Goal: Information Seeking & Learning: Learn about a topic

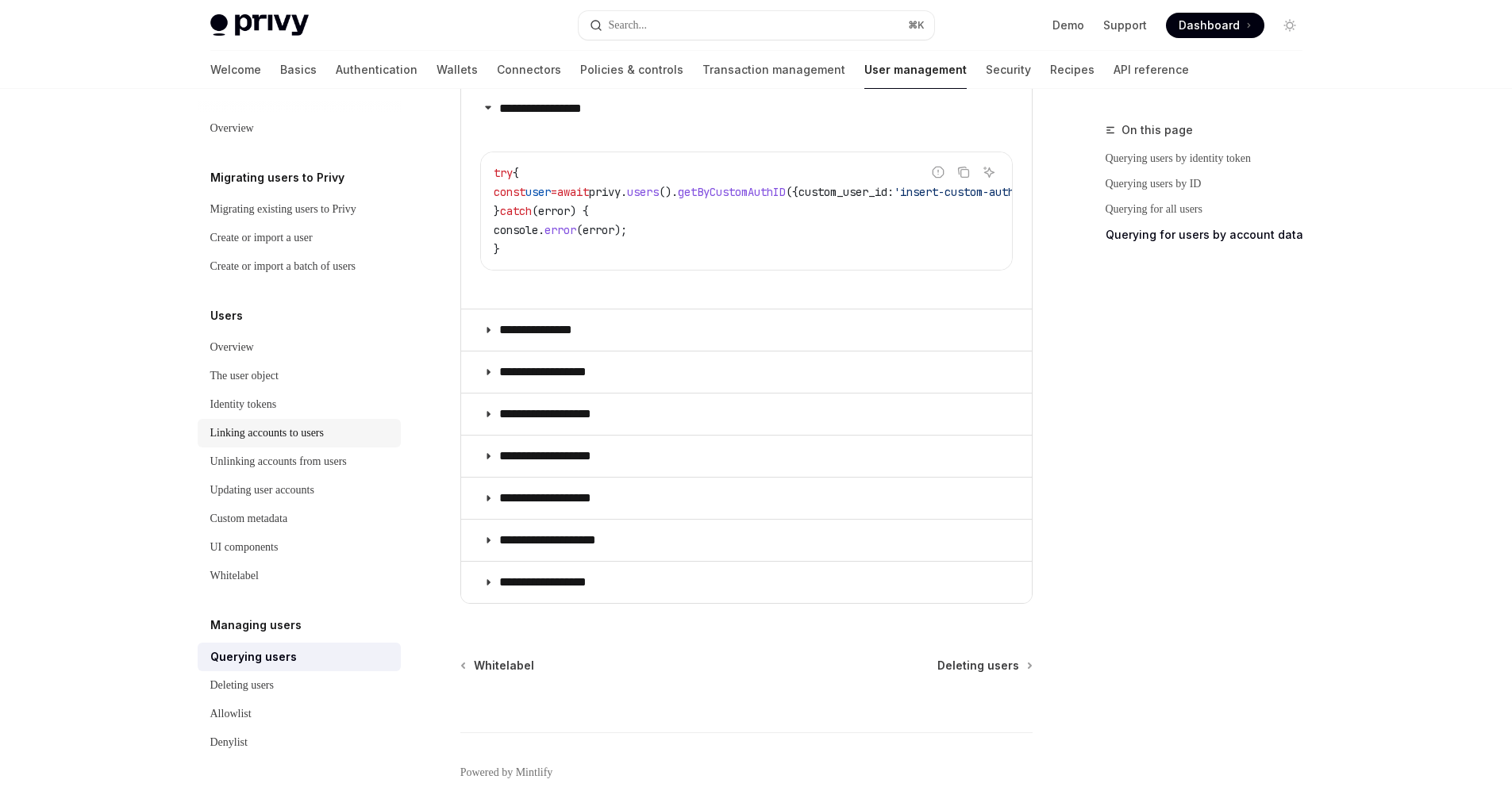
scroll to position [954, 0]
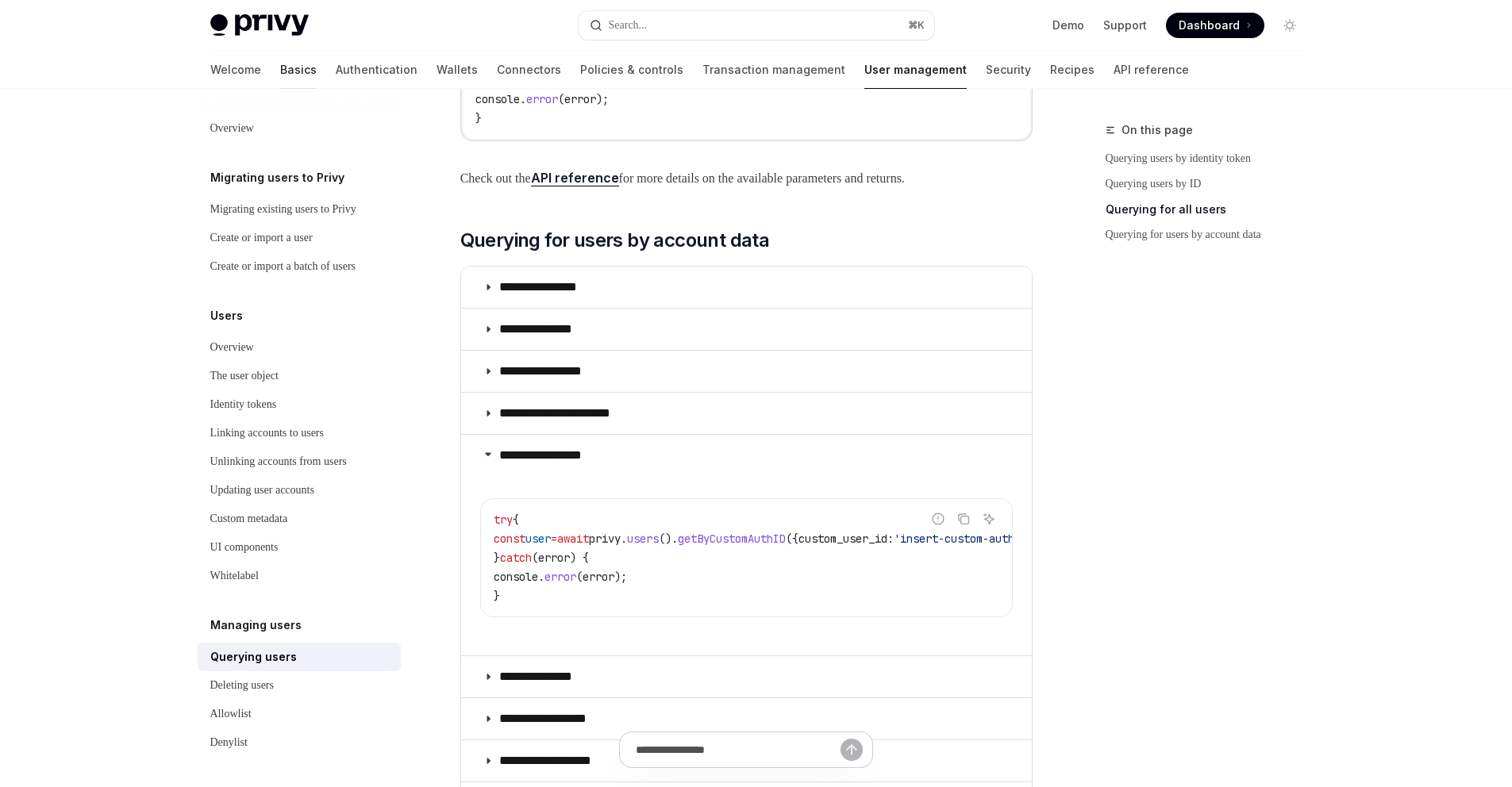
click at [280, 70] on link "Basics" at bounding box center [298, 69] width 36 height 38
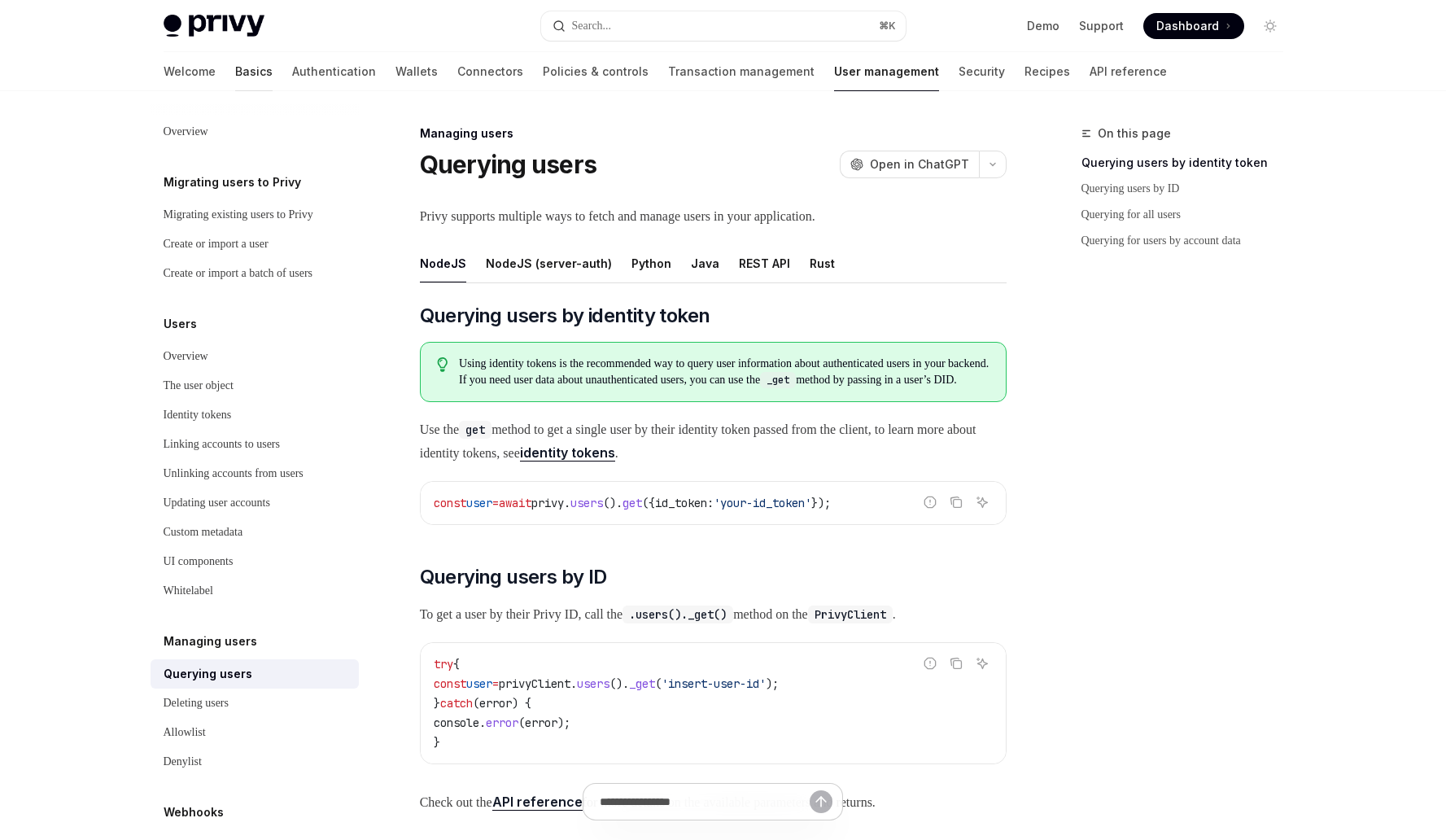
click at [235, 70] on link "Basics" at bounding box center [253, 71] width 37 height 39
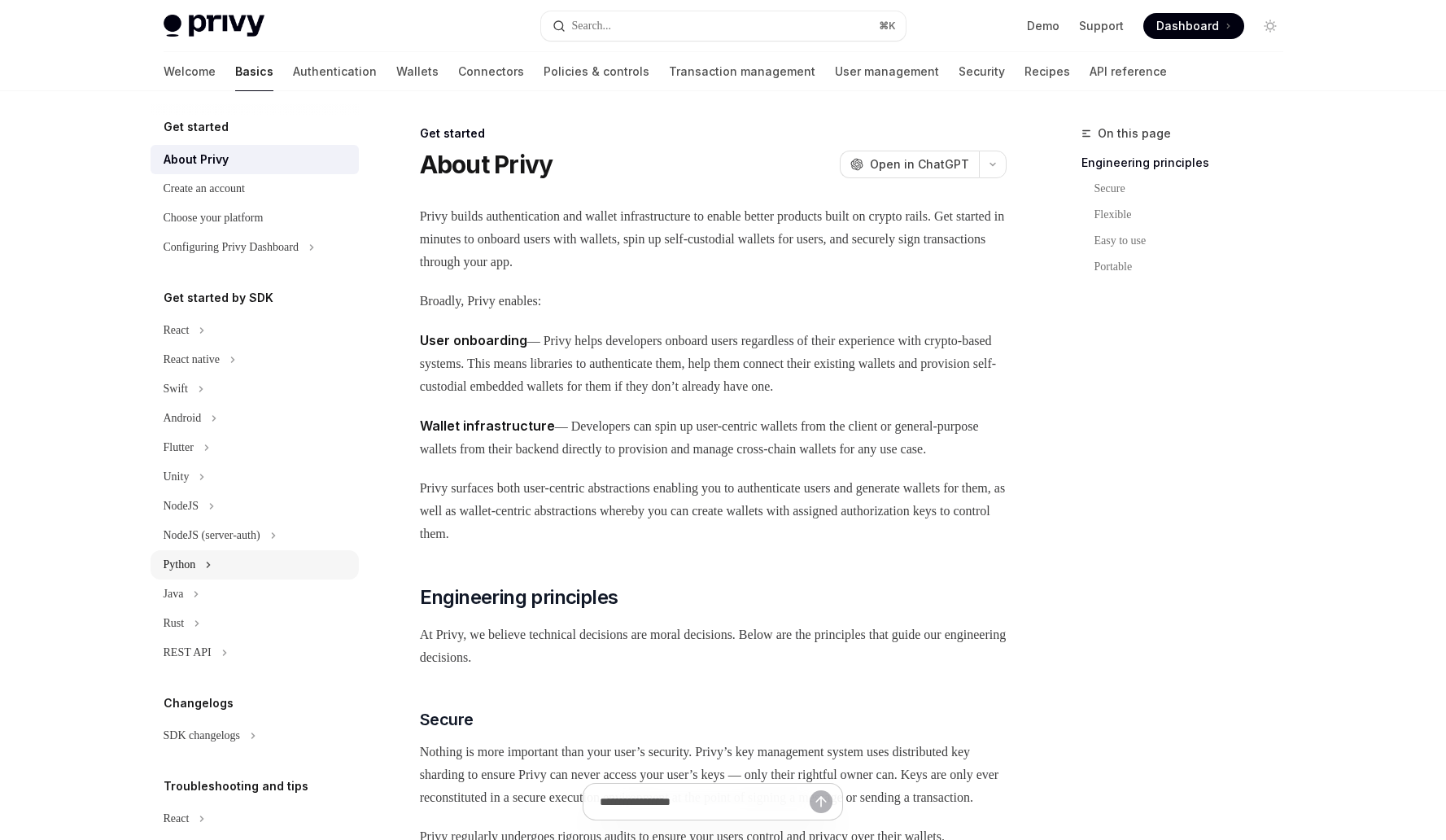
click at [218, 567] on button "Python" at bounding box center [255, 564] width 208 height 29
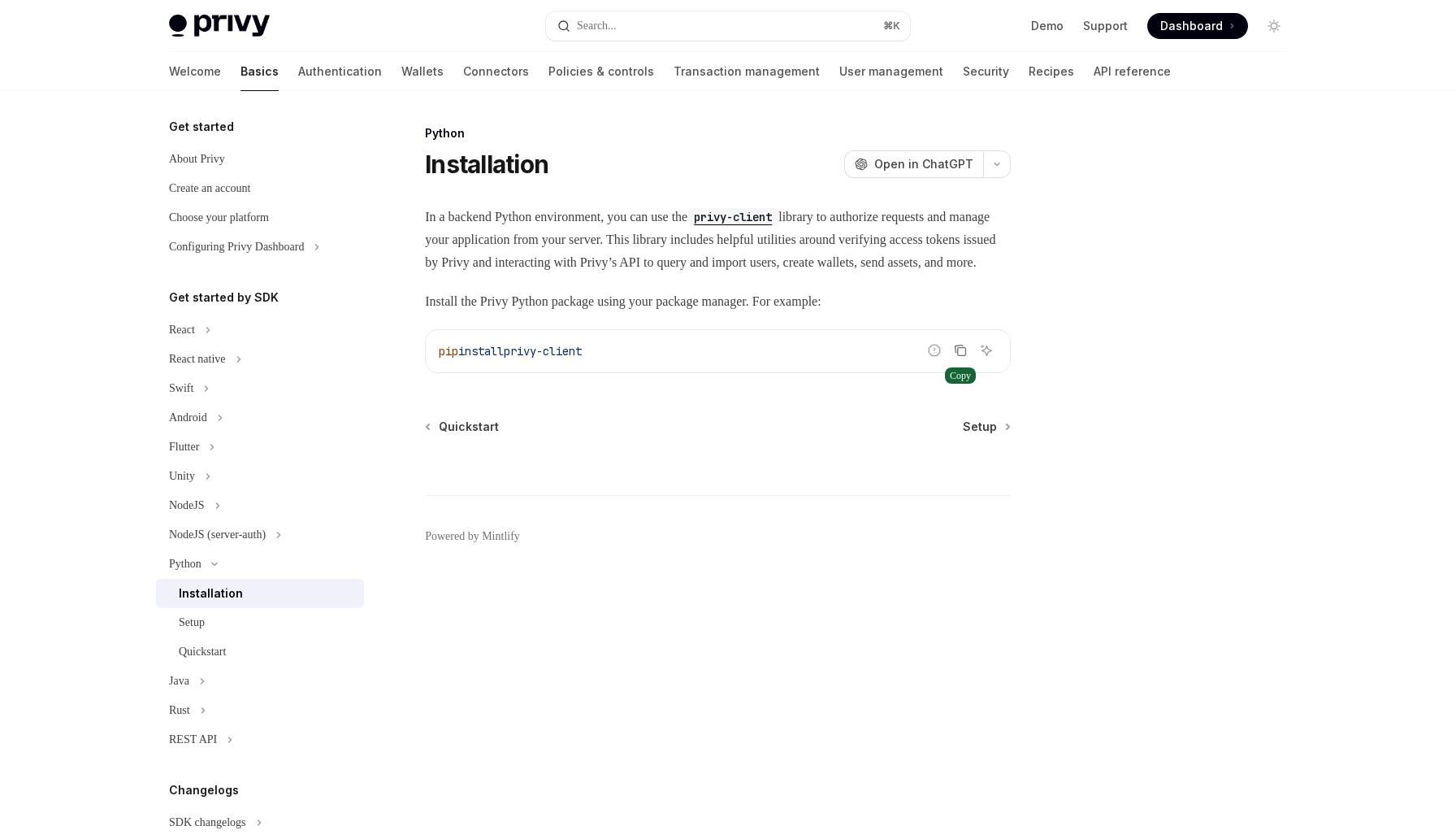
click at [964, 357] on icon "Copy the contents from the code block" at bounding box center [960, 350] width 13 height 13
click at [437, 434] on link "Quickstart" at bounding box center [463, 427] width 73 height 17
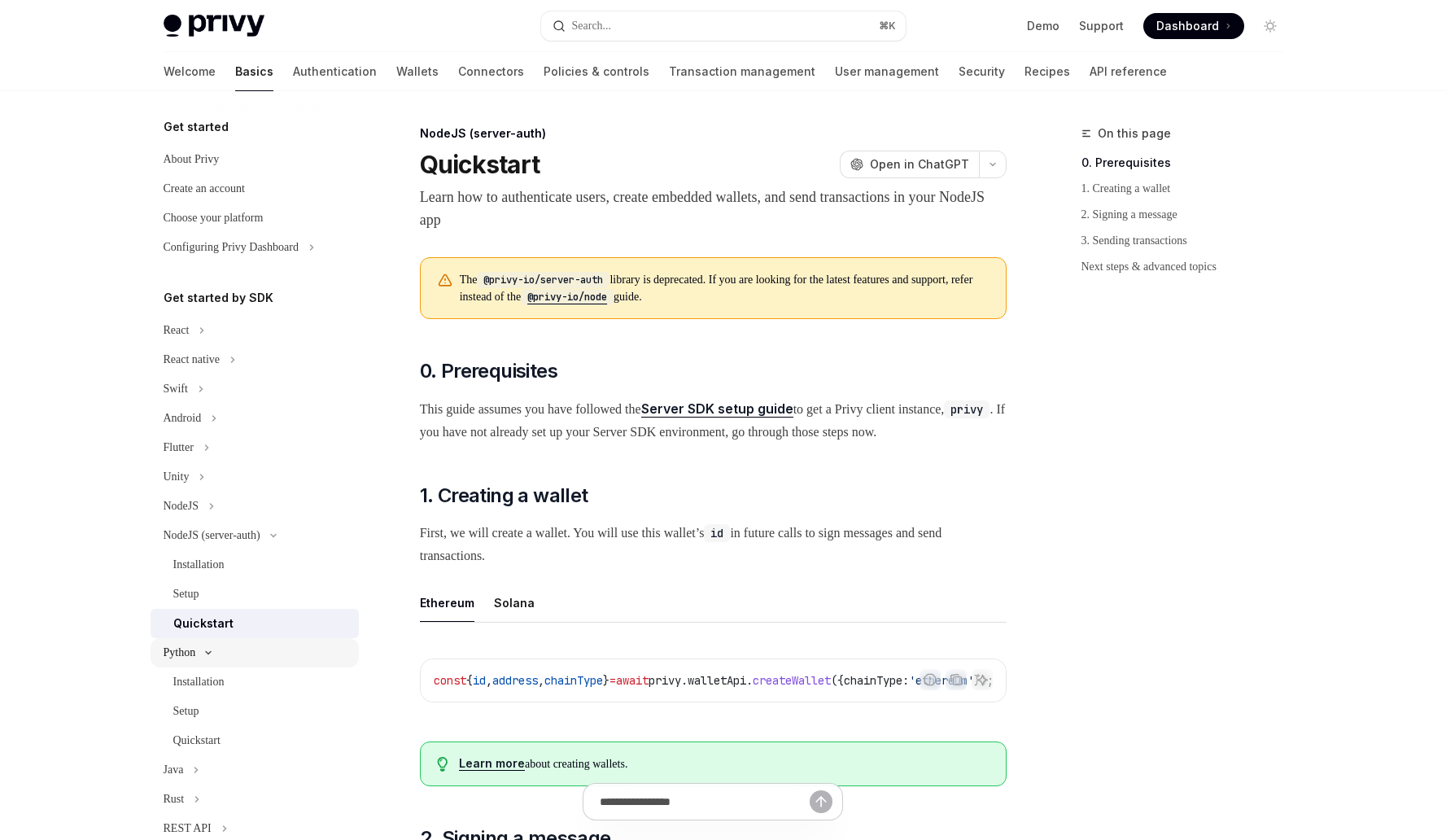
click at [203, 659] on button "Python" at bounding box center [255, 651] width 208 height 29
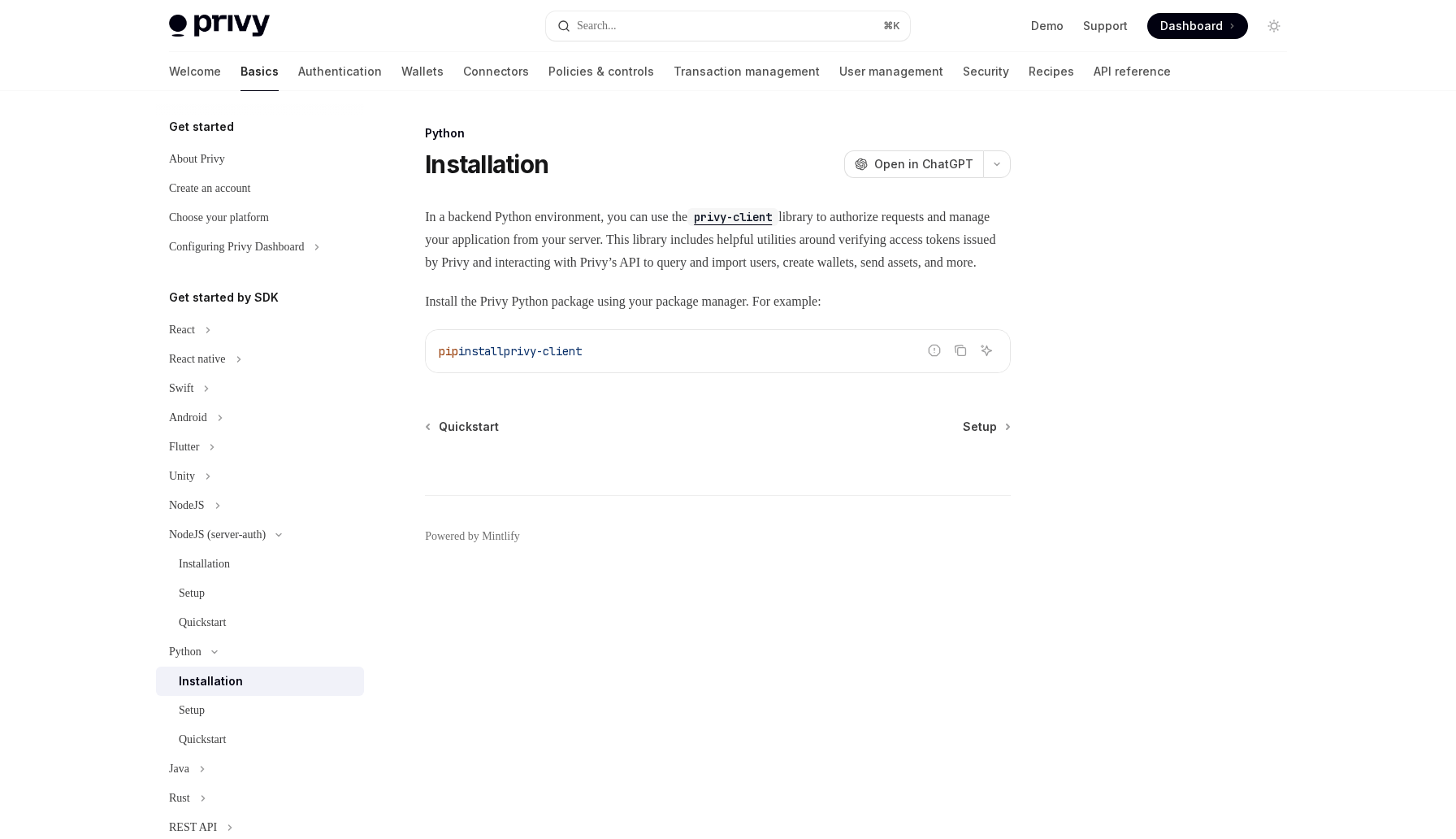
click at [202, 678] on div "Installation" at bounding box center [211, 681] width 64 height 20
click at [202, 677] on div "Installation" at bounding box center [211, 681] width 64 height 20
drag, startPoint x: 227, startPoint y: 679, endPoint x: 208, endPoint y: 676, distance: 19.2
click at [226, 679] on div "Installation" at bounding box center [211, 681] width 64 height 20
click at [964, 357] on icon "Copy the contents from the code block" at bounding box center [960, 350] width 13 height 13
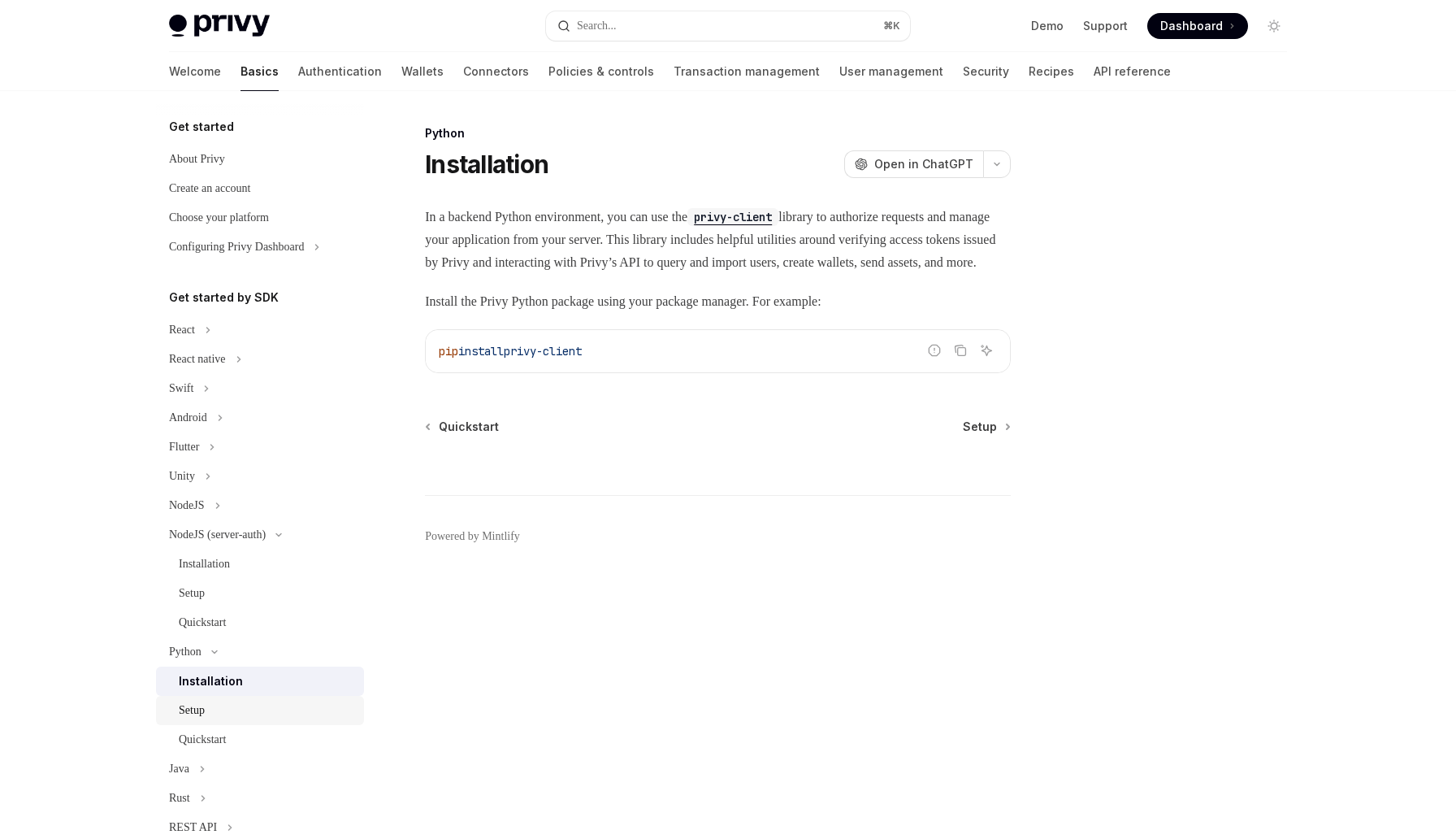
drag, startPoint x: 196, startPoint y: 713, endPoint x: 203, endPoint y: 706, distance: 9.9
click at [196, 712] on div "Setup" at bounding box center [191, 710] width 26 height 20
type textarea "*"
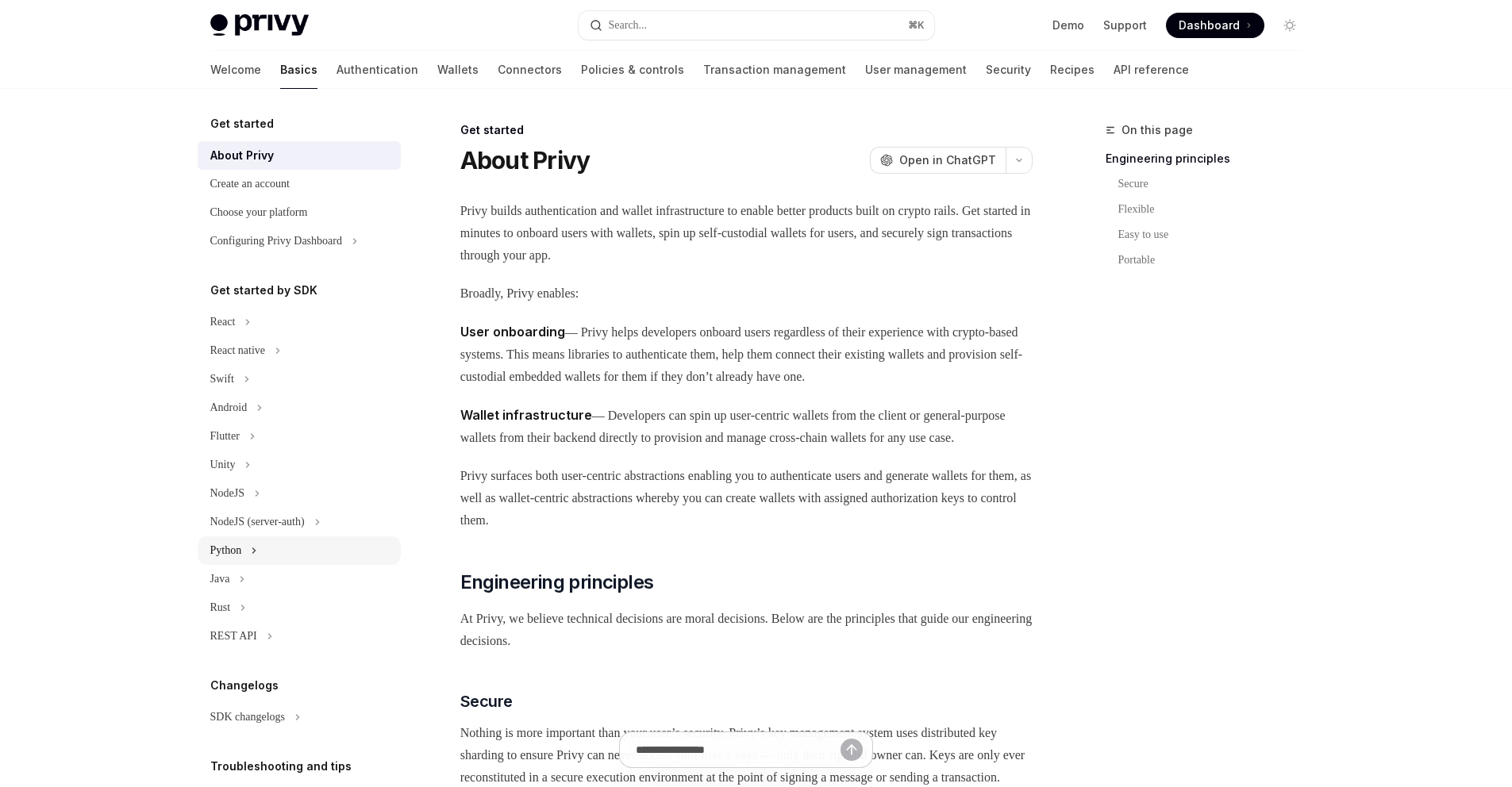
click at [247, 551] on button "Python" at bounding box center [299, 550] width 203 height 28
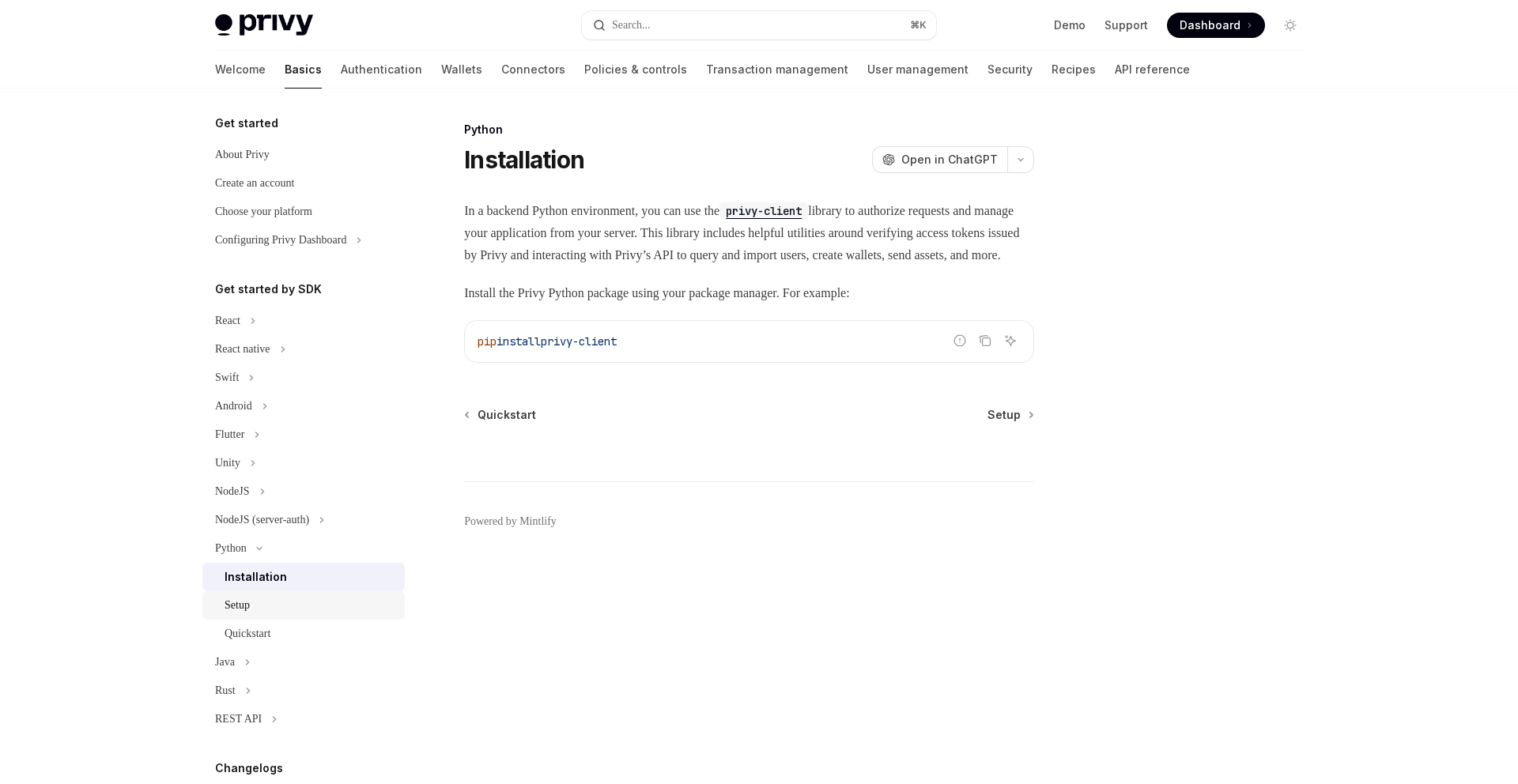
click at [263, 610] on div "Setup" at bounding box center [309, 606] width 171 height 19
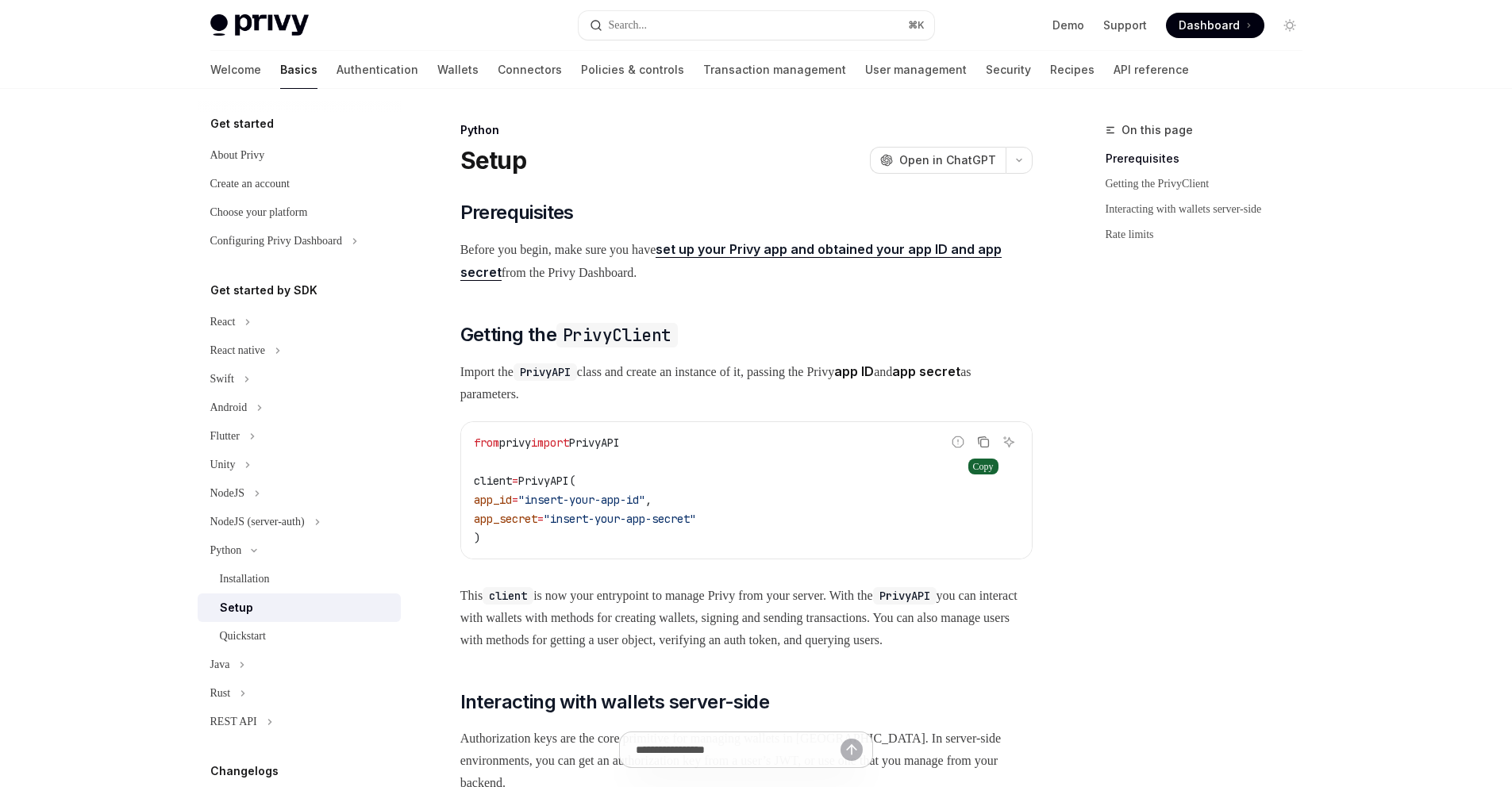
click at [988, 437] on icon "Copy the contents from the code block" at bounding box center [983, 442] width 13 height 13
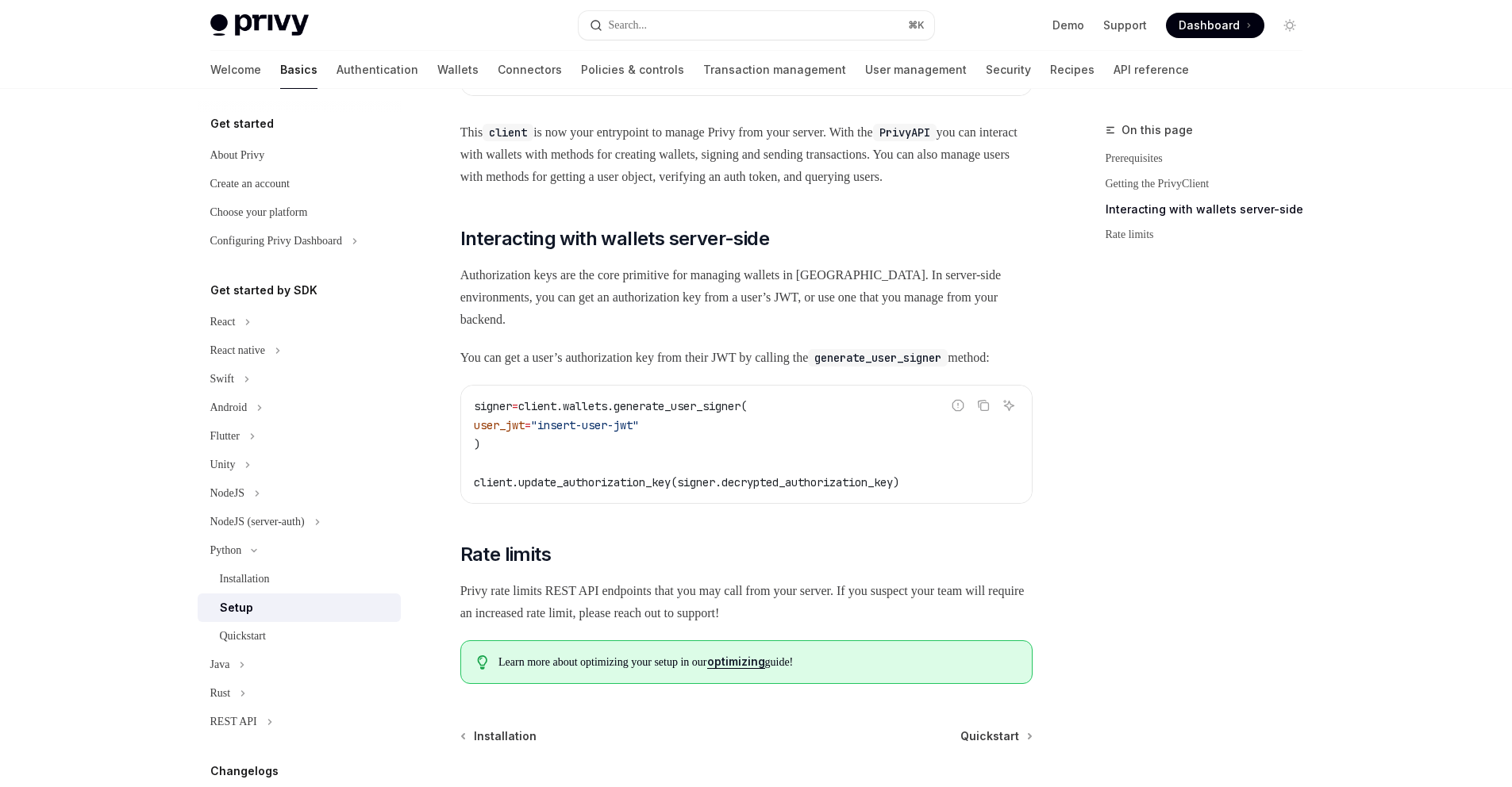
scroll to position [658, 0]
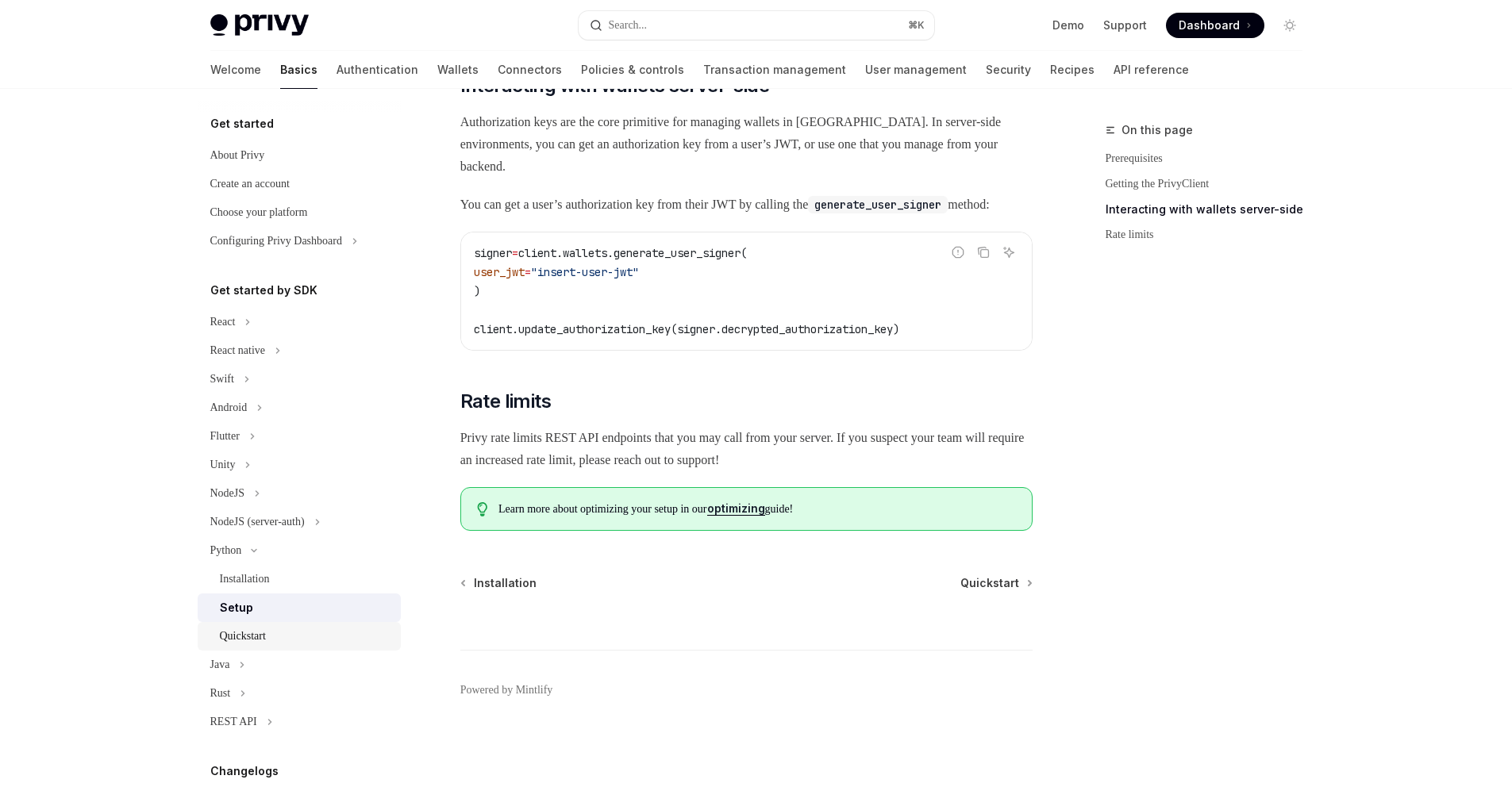
click at [256, 632] on div "Quickstart" at bounding box center [243, 636] width 46 height 19
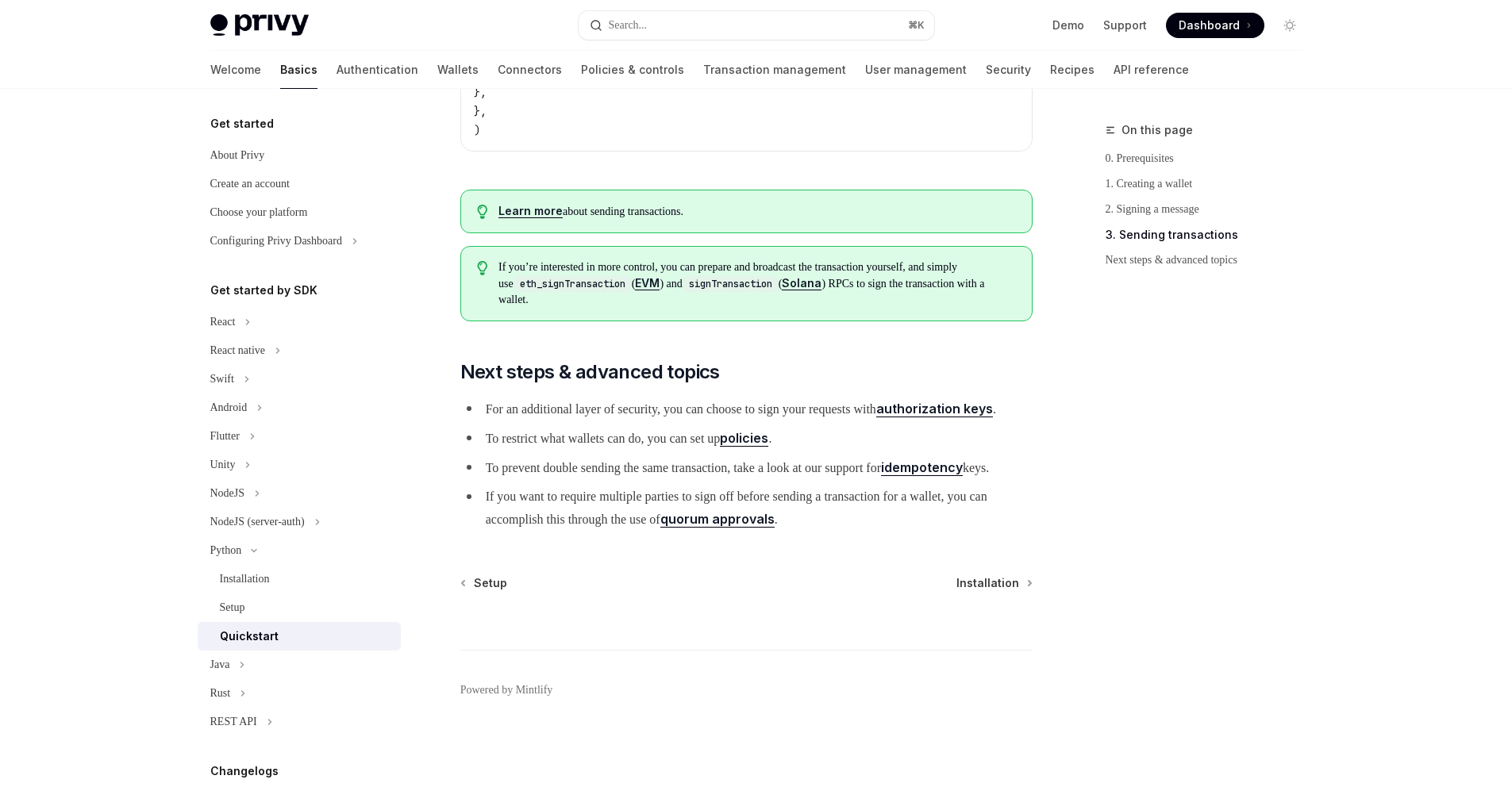
scroll to position [1602, 0]
click at [865, 70] on link "User management" at bounding box center [916, 69] width 102 height 38
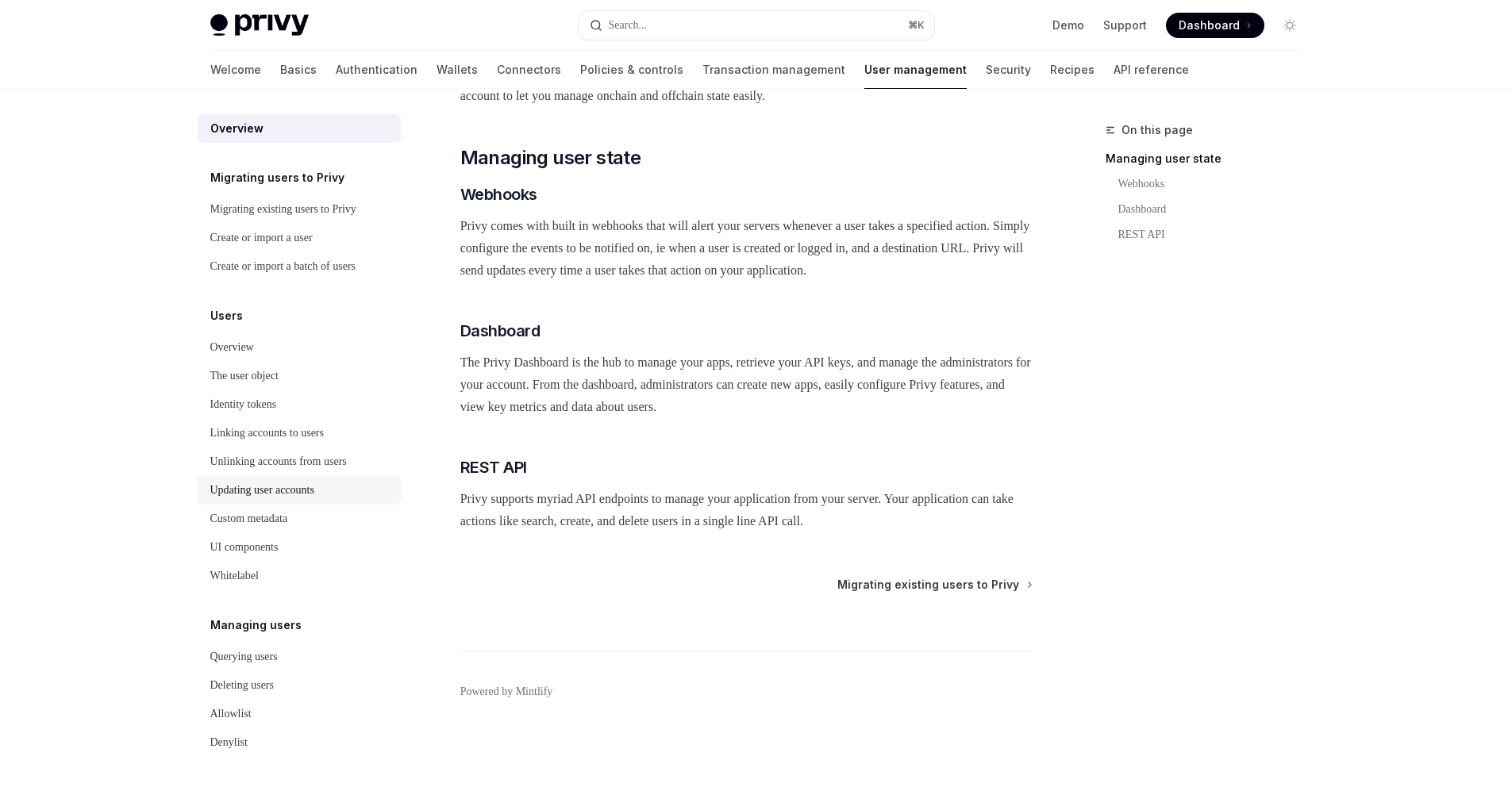
scroll to position [130, 0]
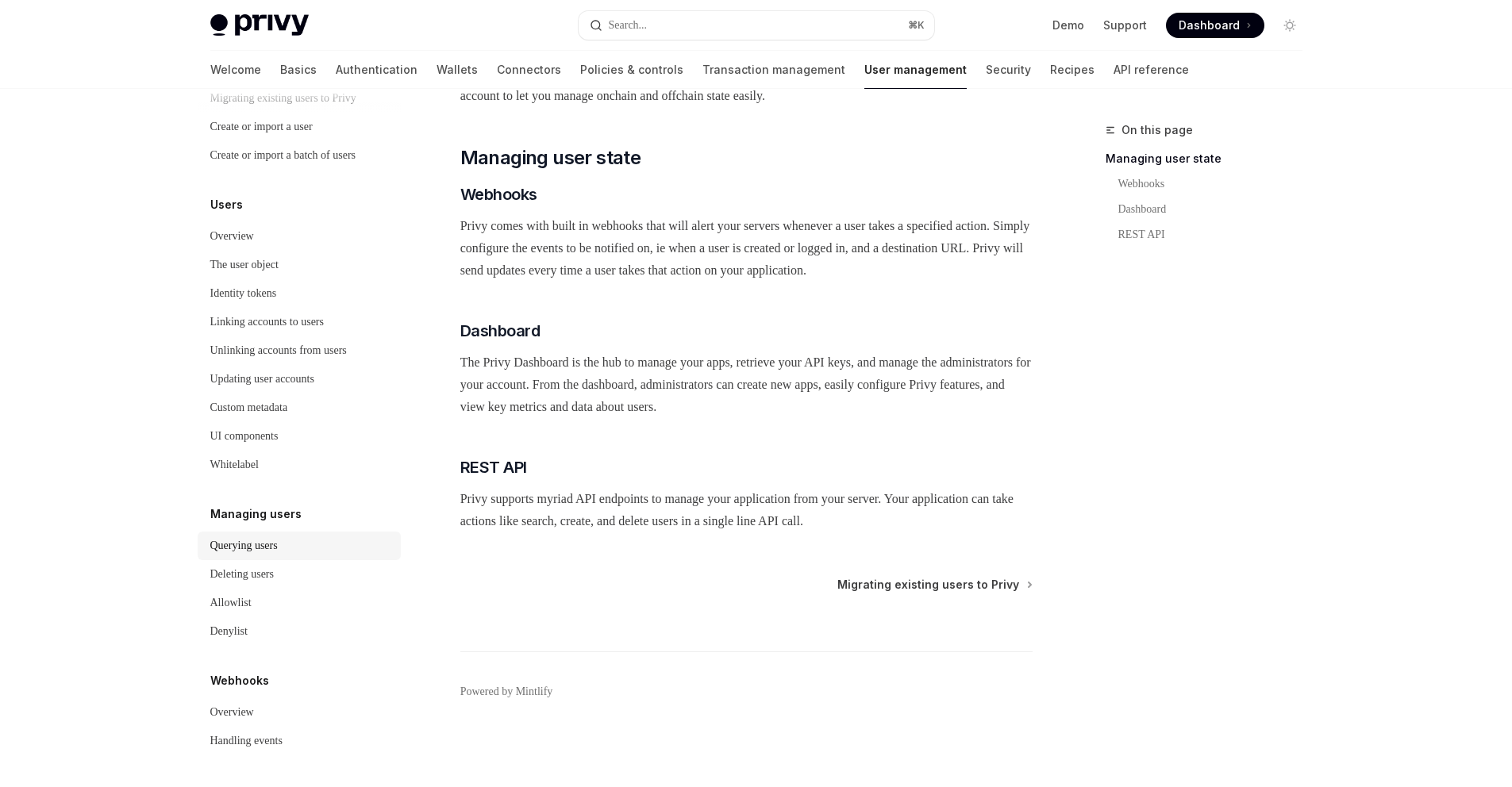
click at [260, 542] on div "Querying users" at bounding box center [244, 546] width 68 height 19
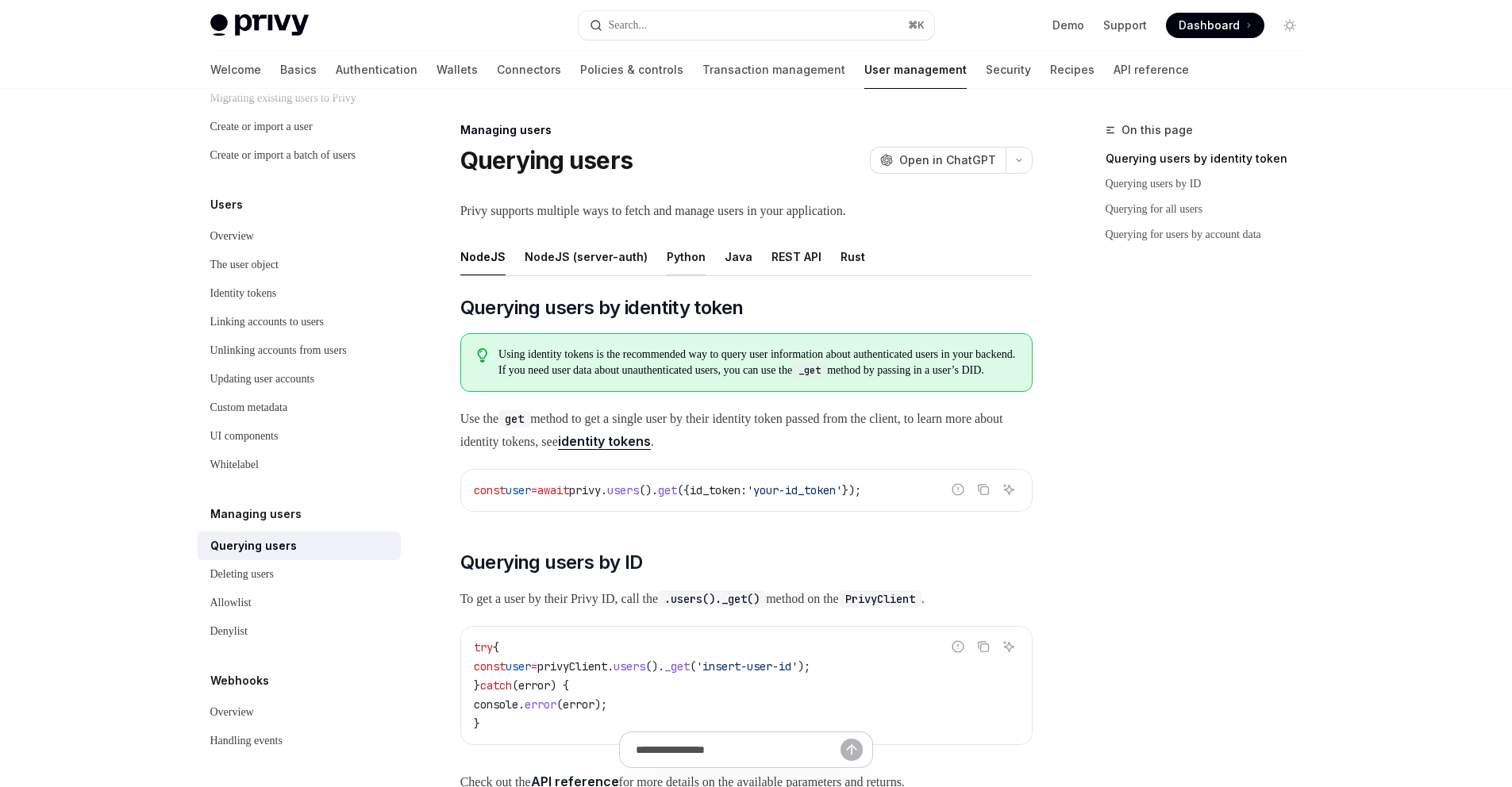
click at [688, 255] on div "Python" at bounding box center [686, 256] width 39 height 37
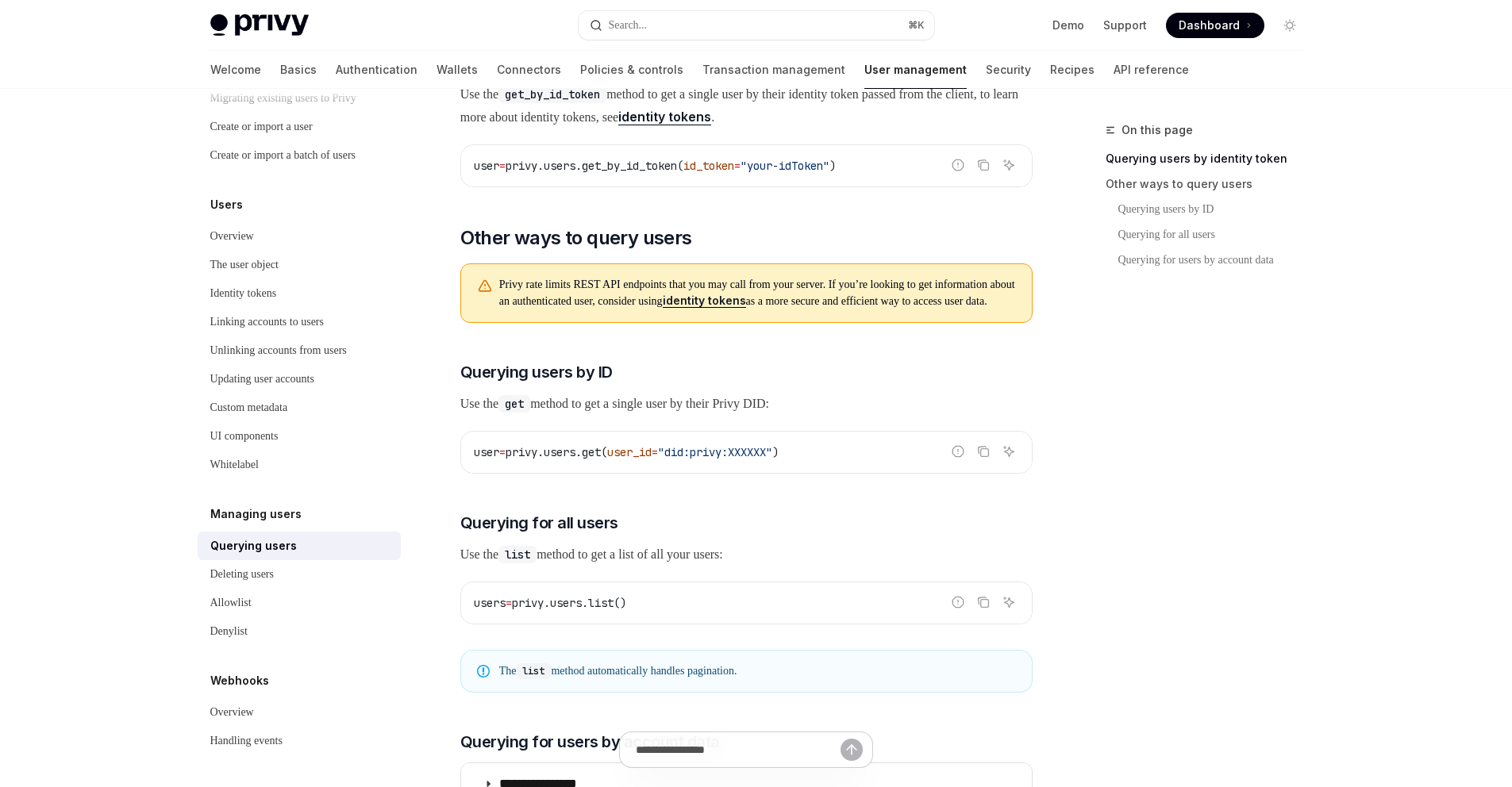
scroll to position [381, 0]
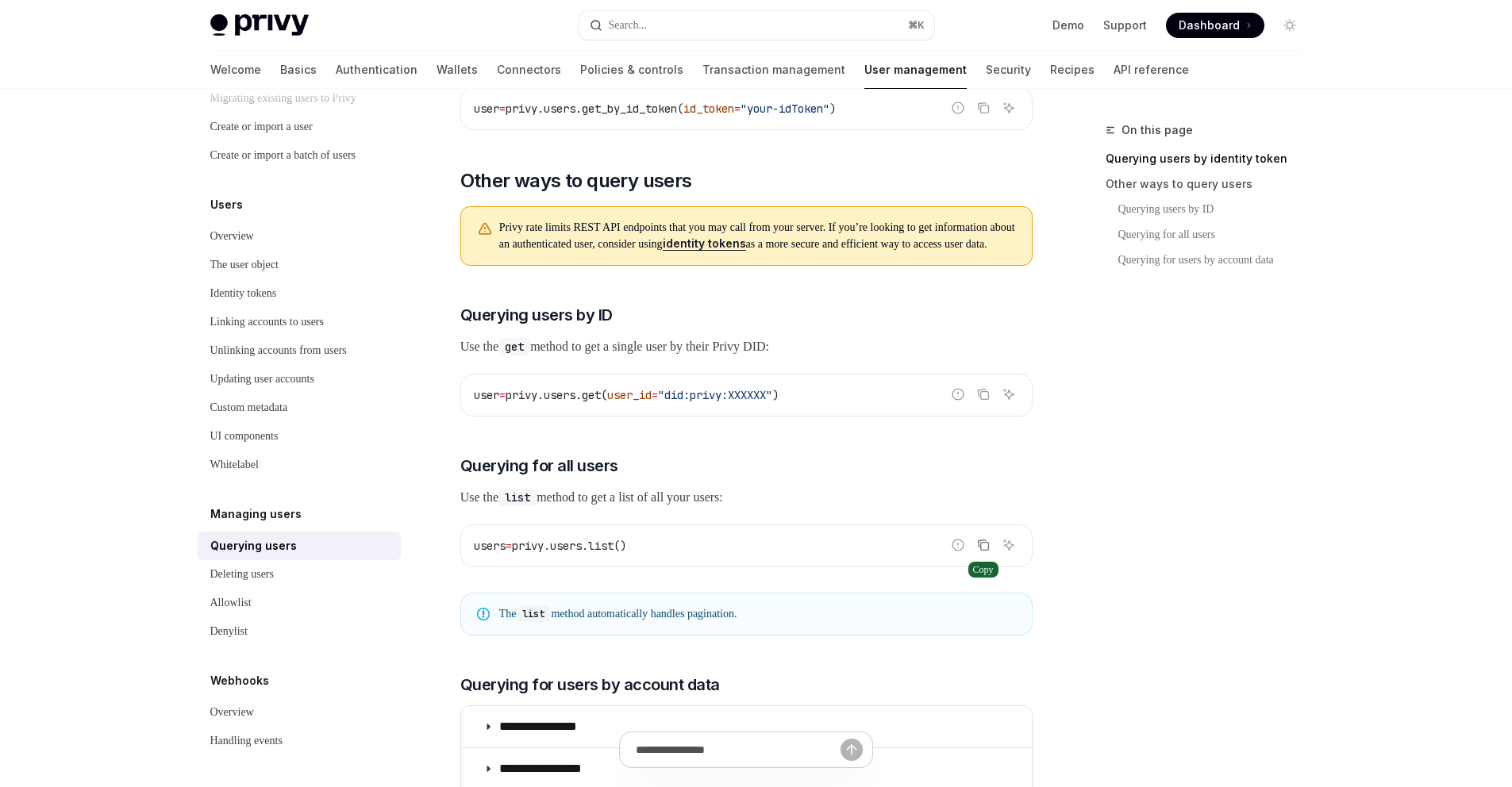
click at [983, 552] on icon "Copy the contents from the code block" at bounding box center [983, 545] width 13 height 13
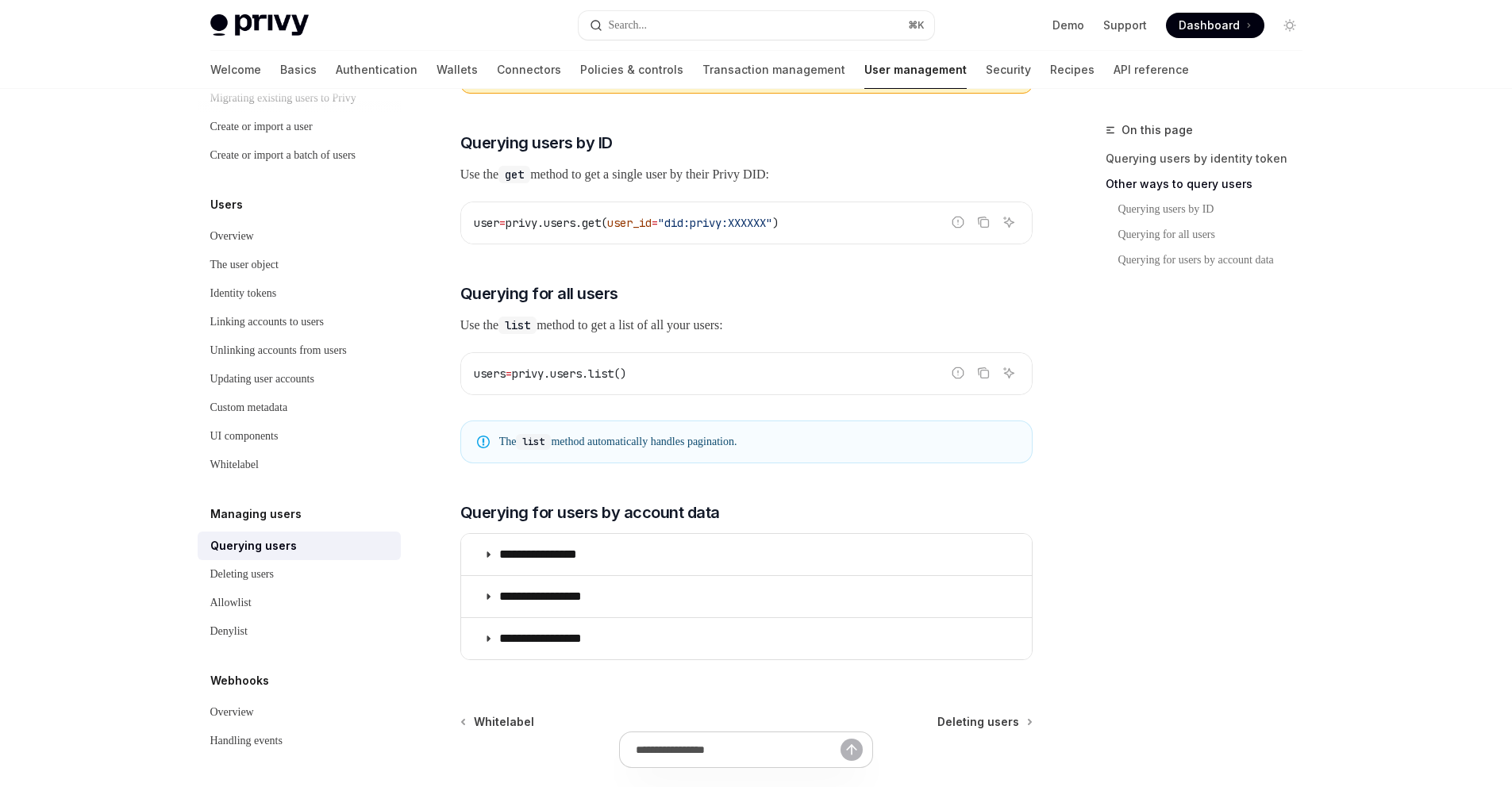
scroll to position [656, 0]
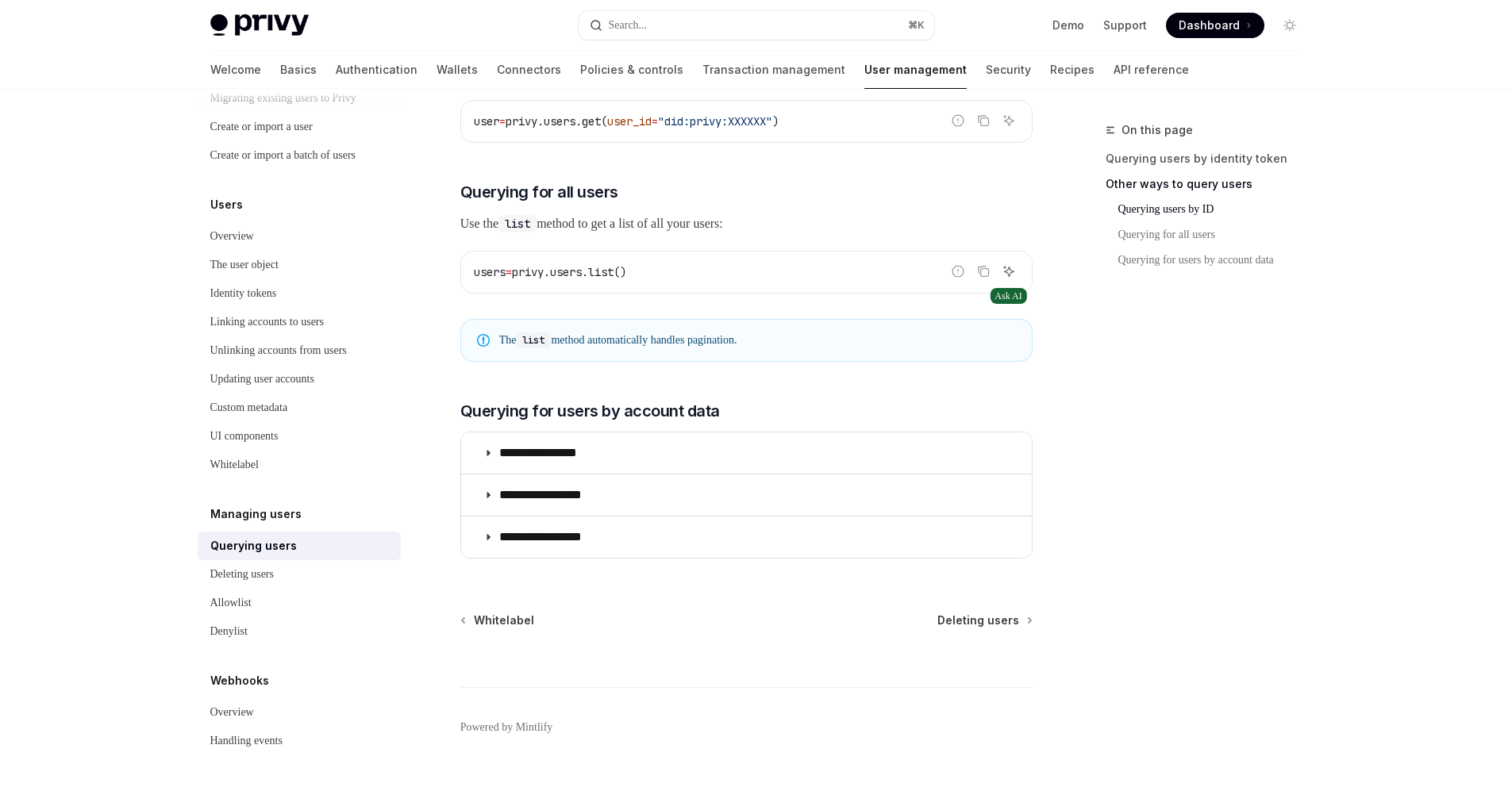
click at [1009, 276] on icon "Ask AI" at bounding box center [1009, 272] width 10 height 10
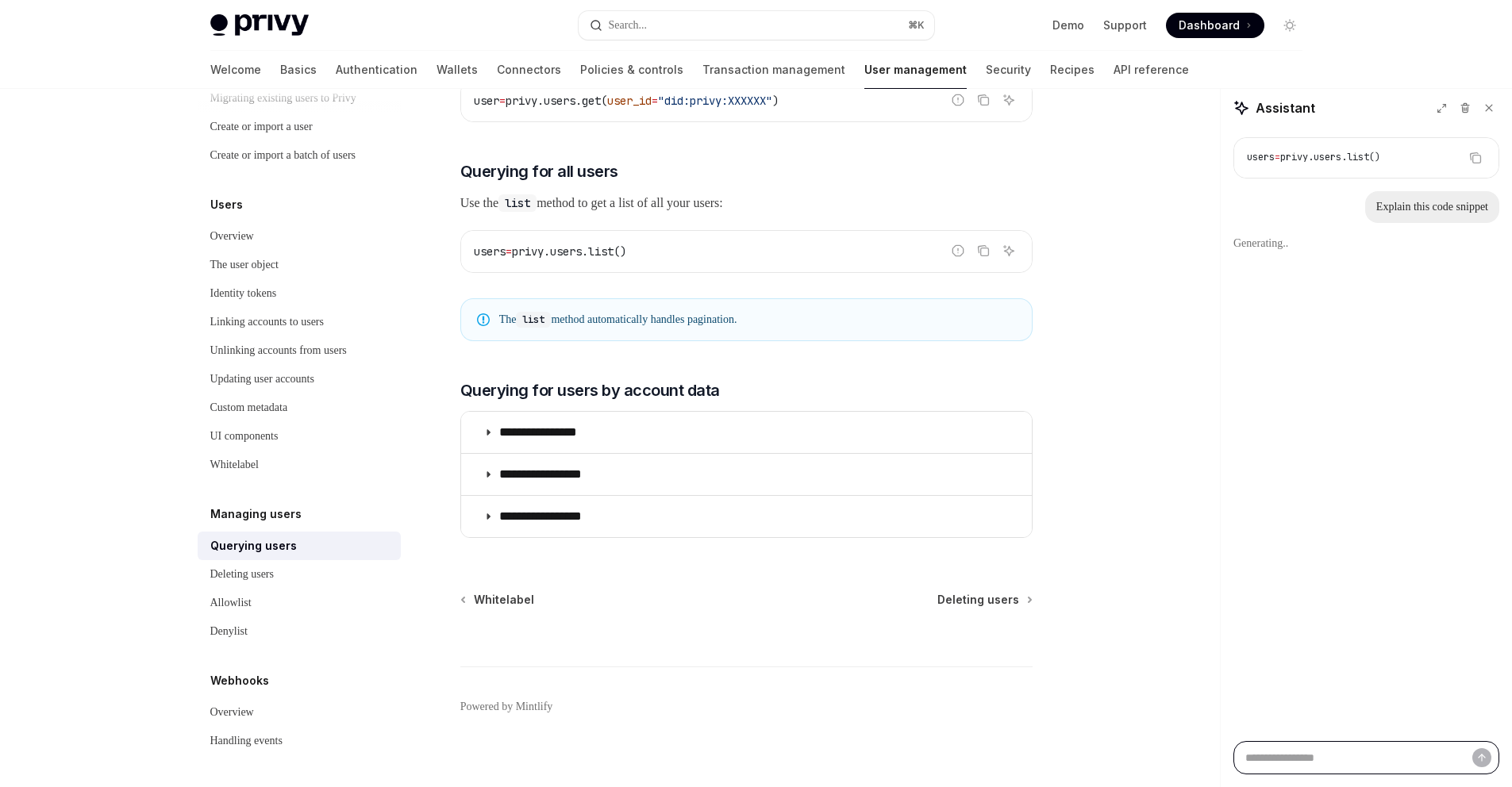
scroll to position [697, 0]
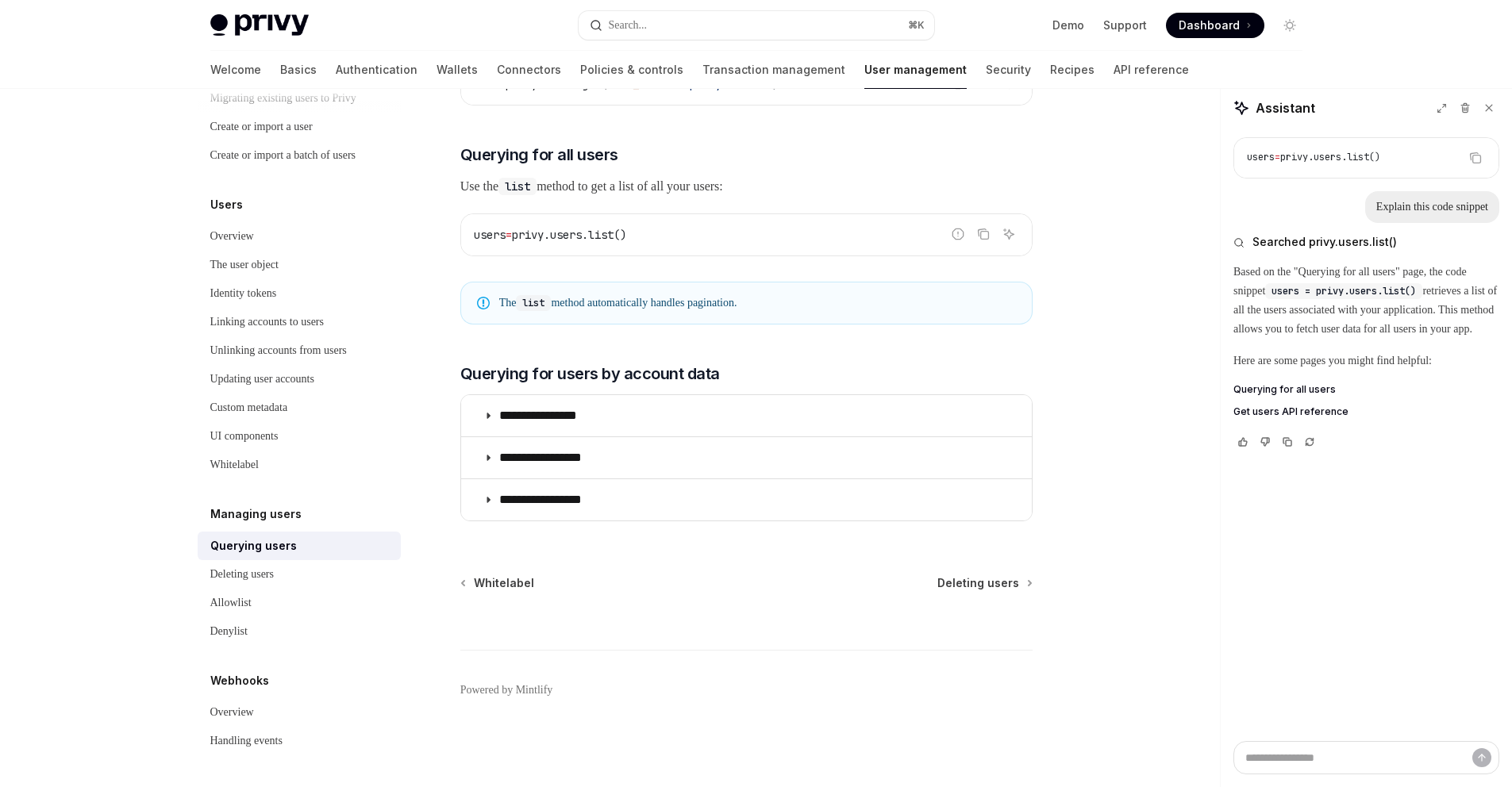
click at [694, 311] on span "The list method automatically handles pagination." at bounding box center [757, 303] width 517 height 16
click at [1305, 396] on span "Querying for all users" at bounding box center [1284, 389] width 102 height 13
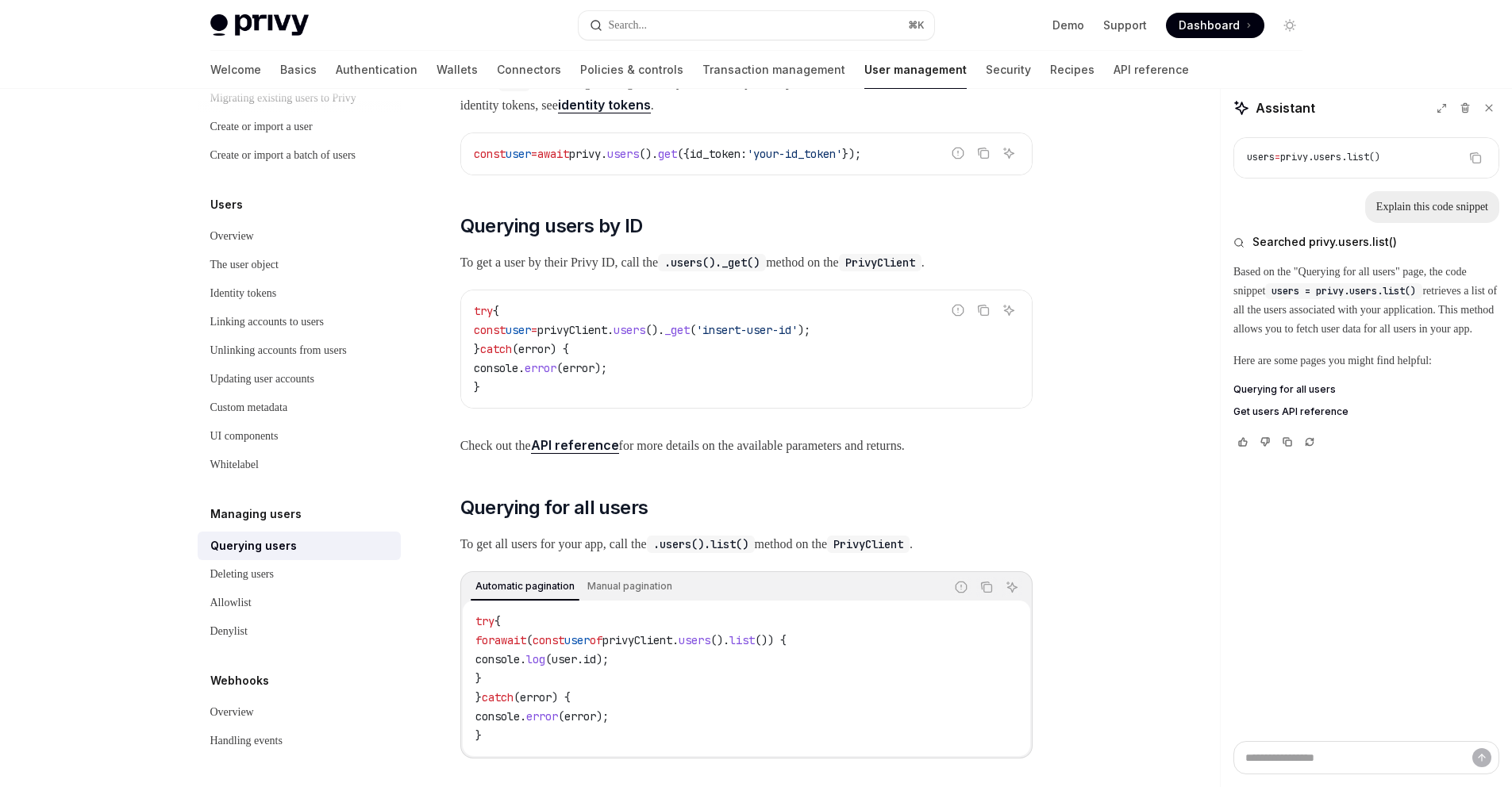
scroll to position [533, 0]
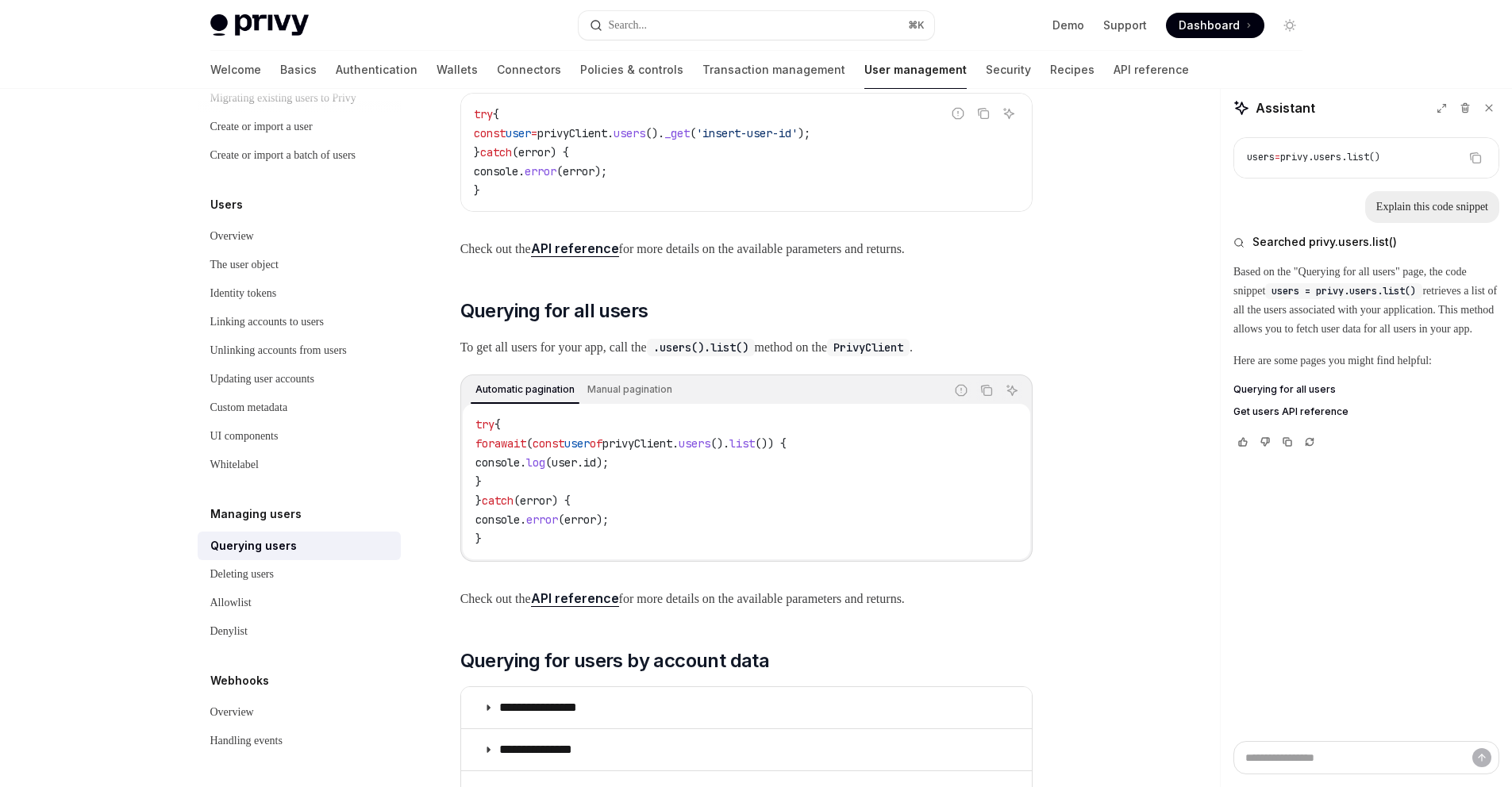
click at [1285, 418] on span "Get users API reference" at bounding box center [1290, 412] width 115 height 13
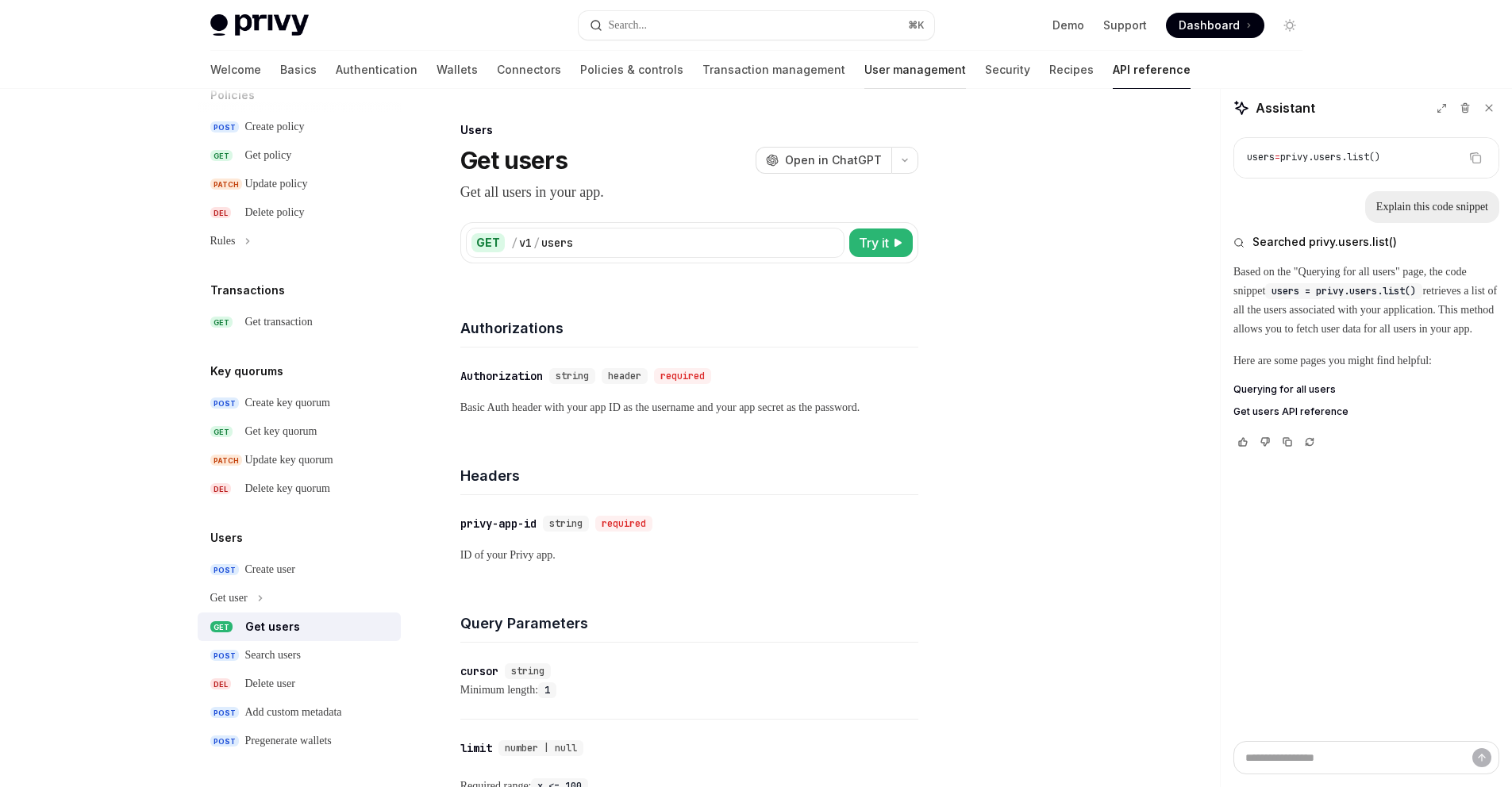
click at [864, 72] on link "User management" at bounding box center [915, 69] width 102 height 38
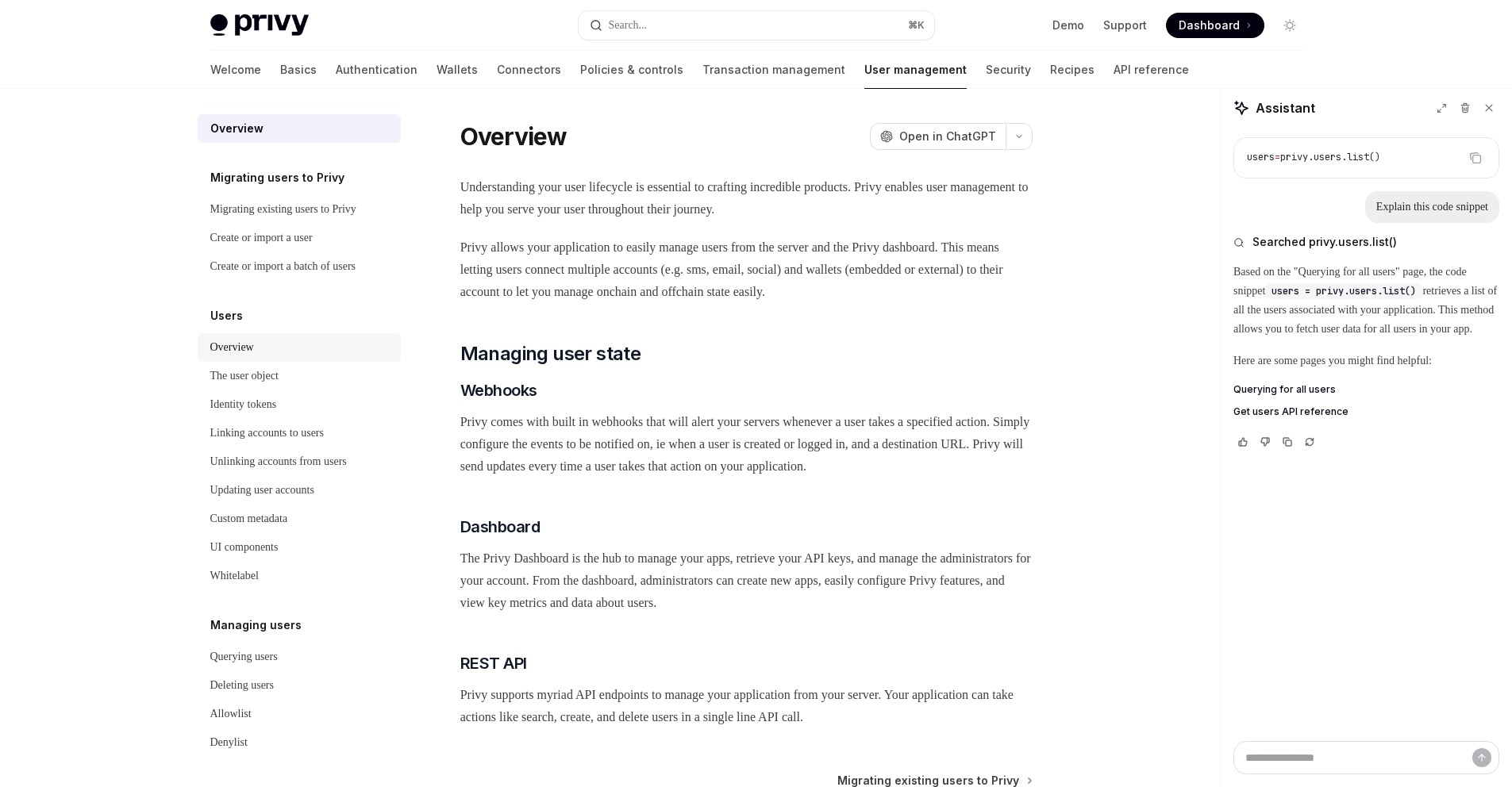
click at [231, 356] on link "Overview" at bounding box center [299, 347] width 203 height 28
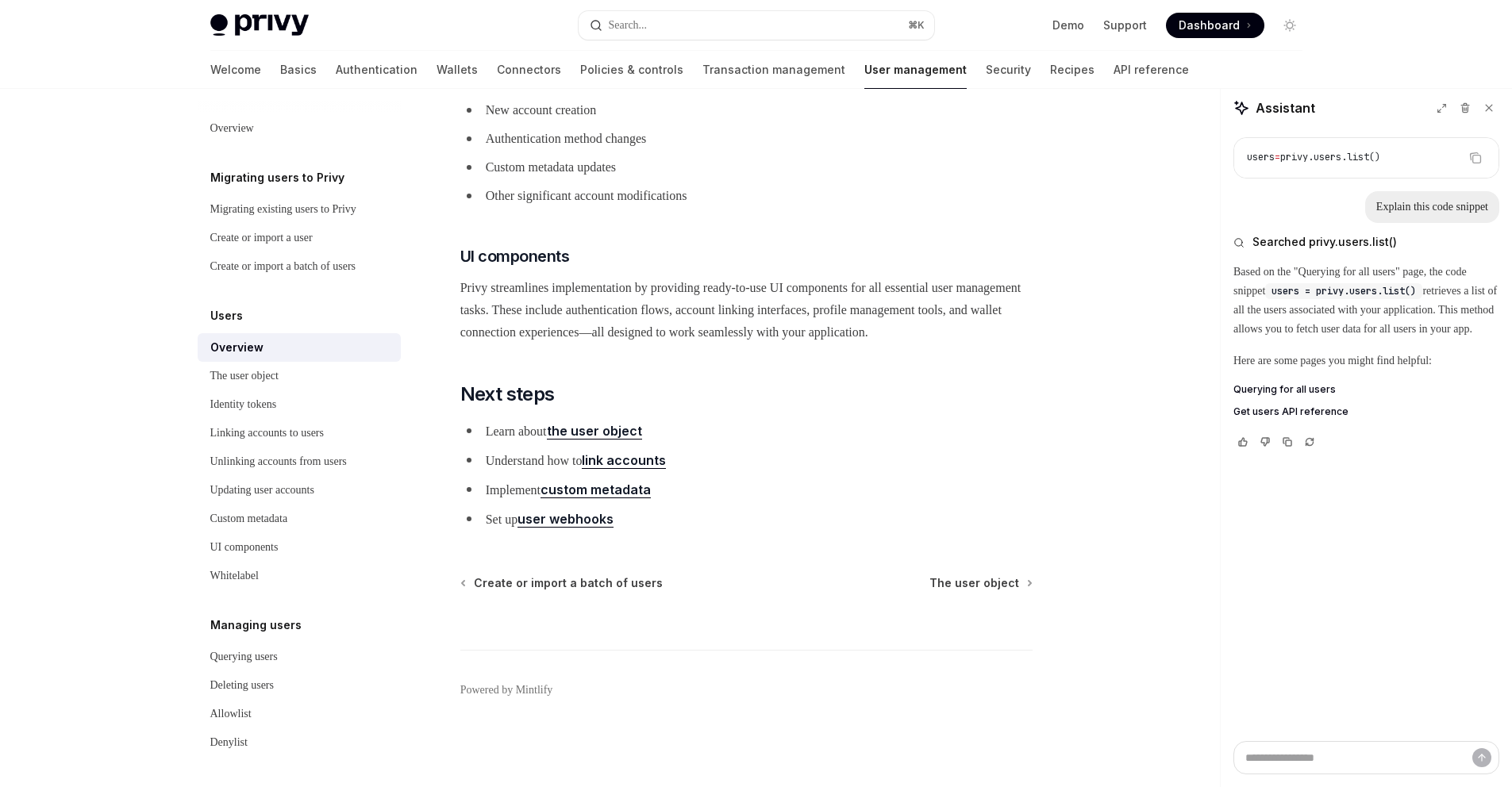
scroll to position [1611, 0]
click at [275, 385] on div "The user object" at bounding box center [244, 377] width 69 height 19
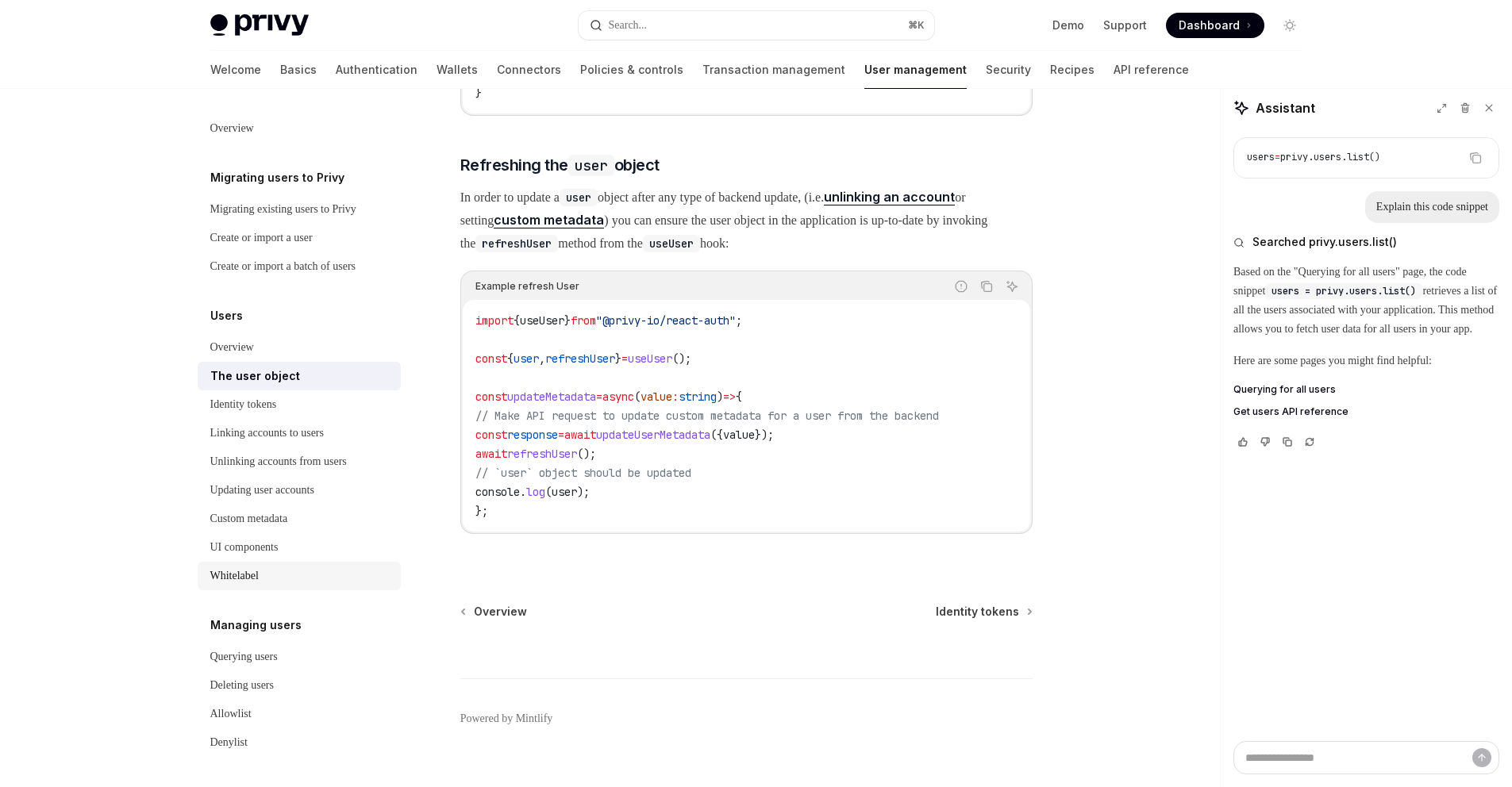
scroll to position [130, 0]
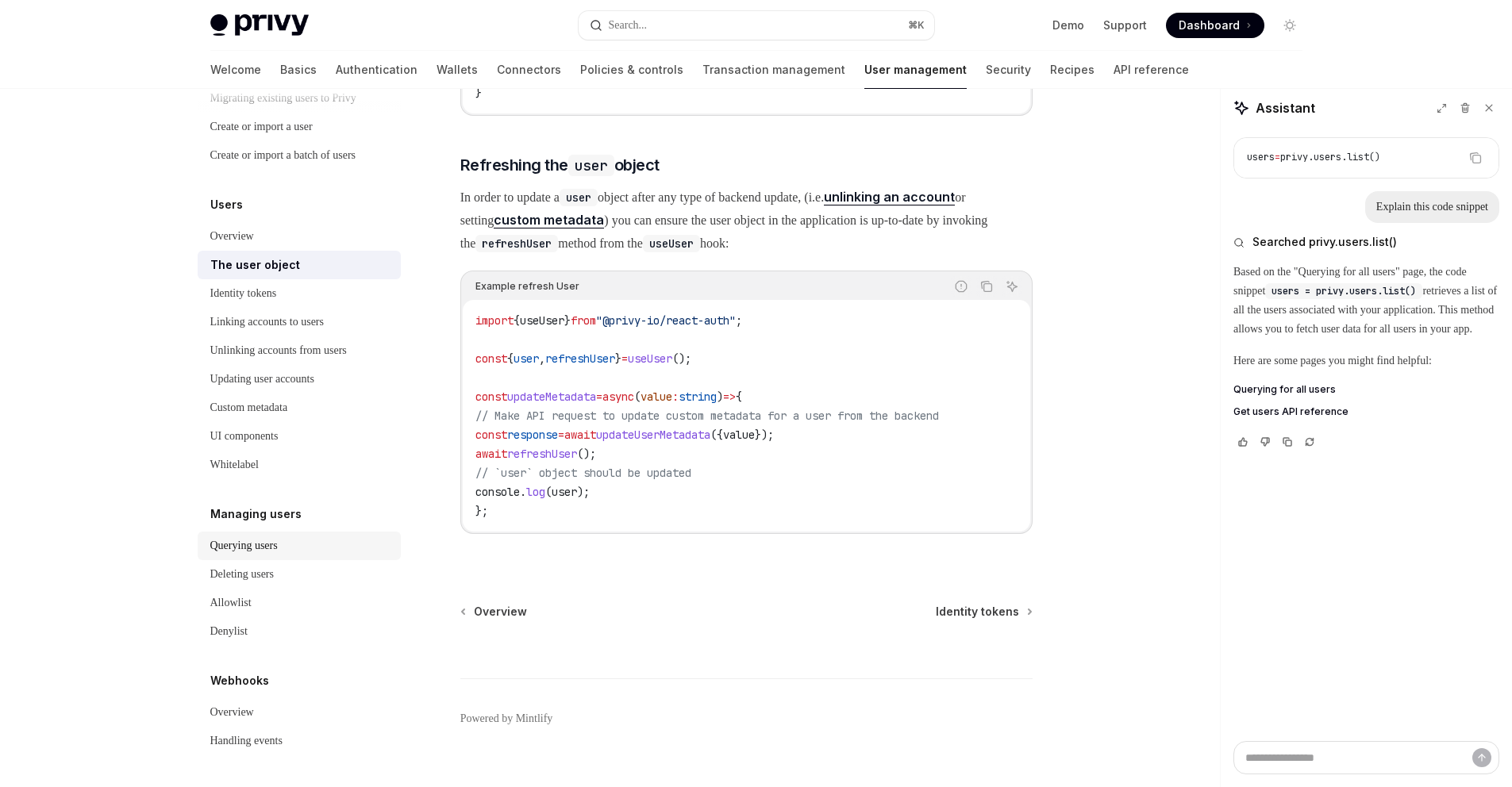
click at [262, 542] on div "Querying users" at bounding box center [244, 546] width 68 height 19
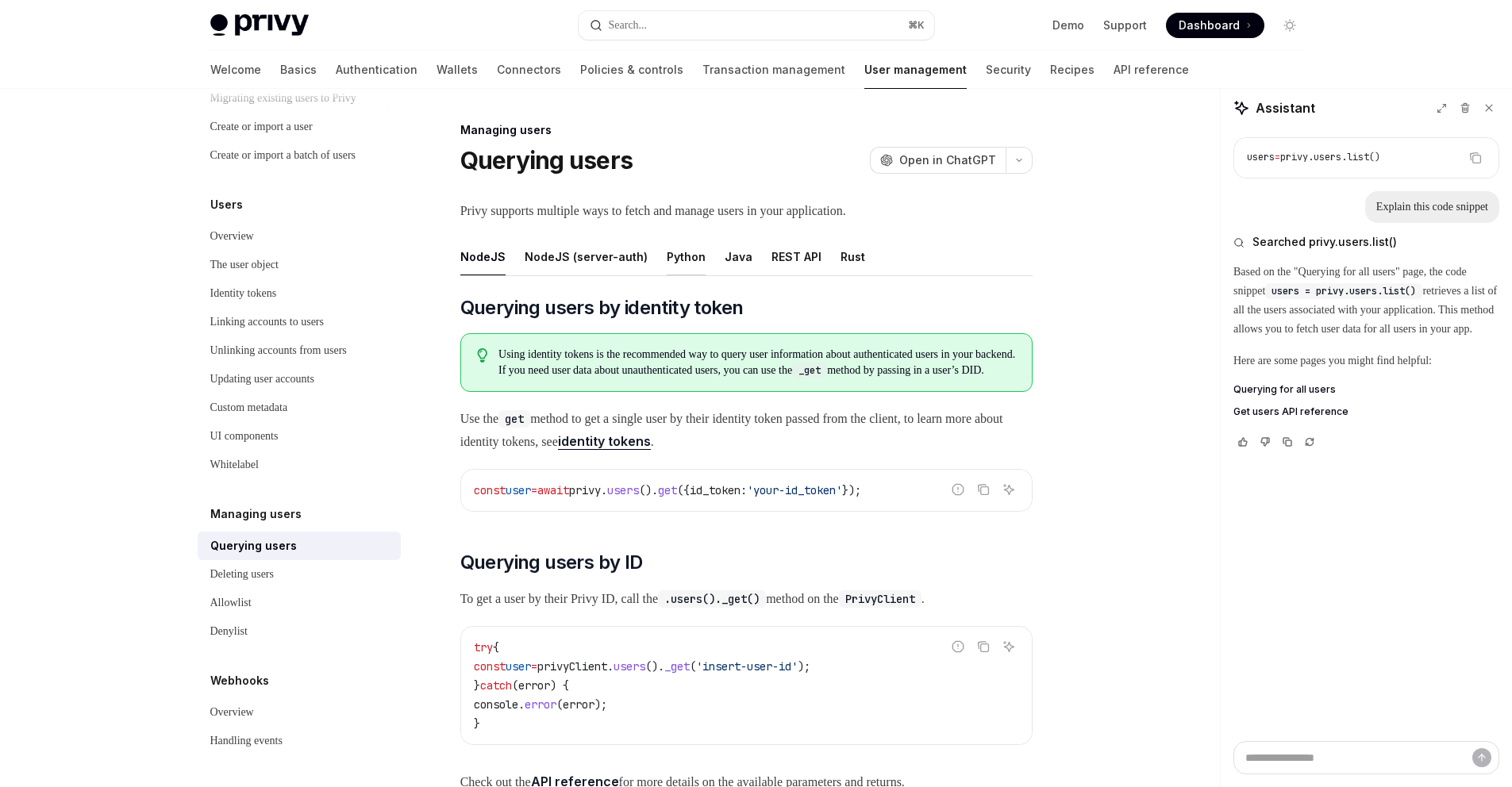
click at [674, 254] on div "Python" at bounding box center [686, 256] width 39 height 37
type textarea "*"
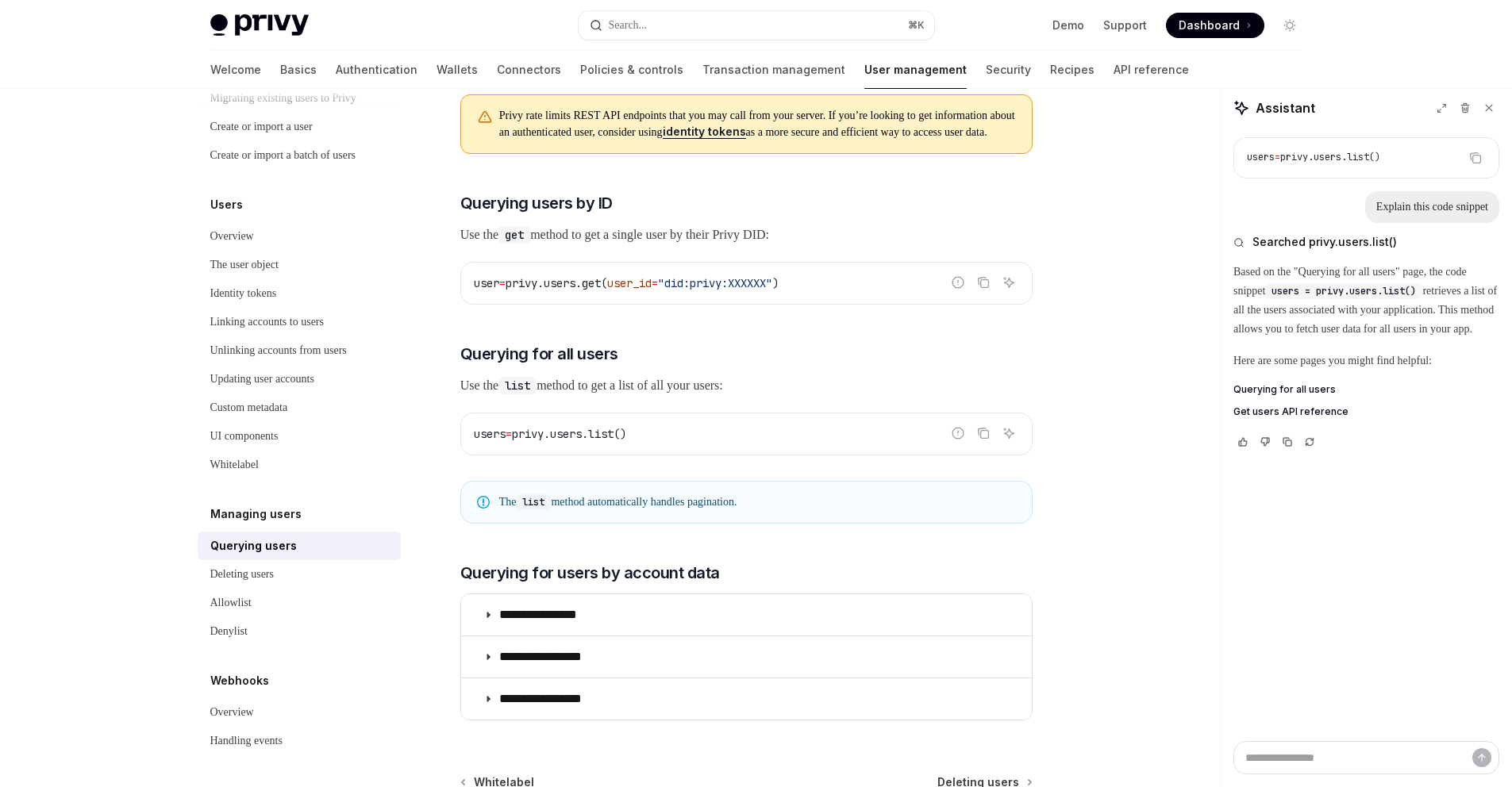
scroll to position [690, 0]
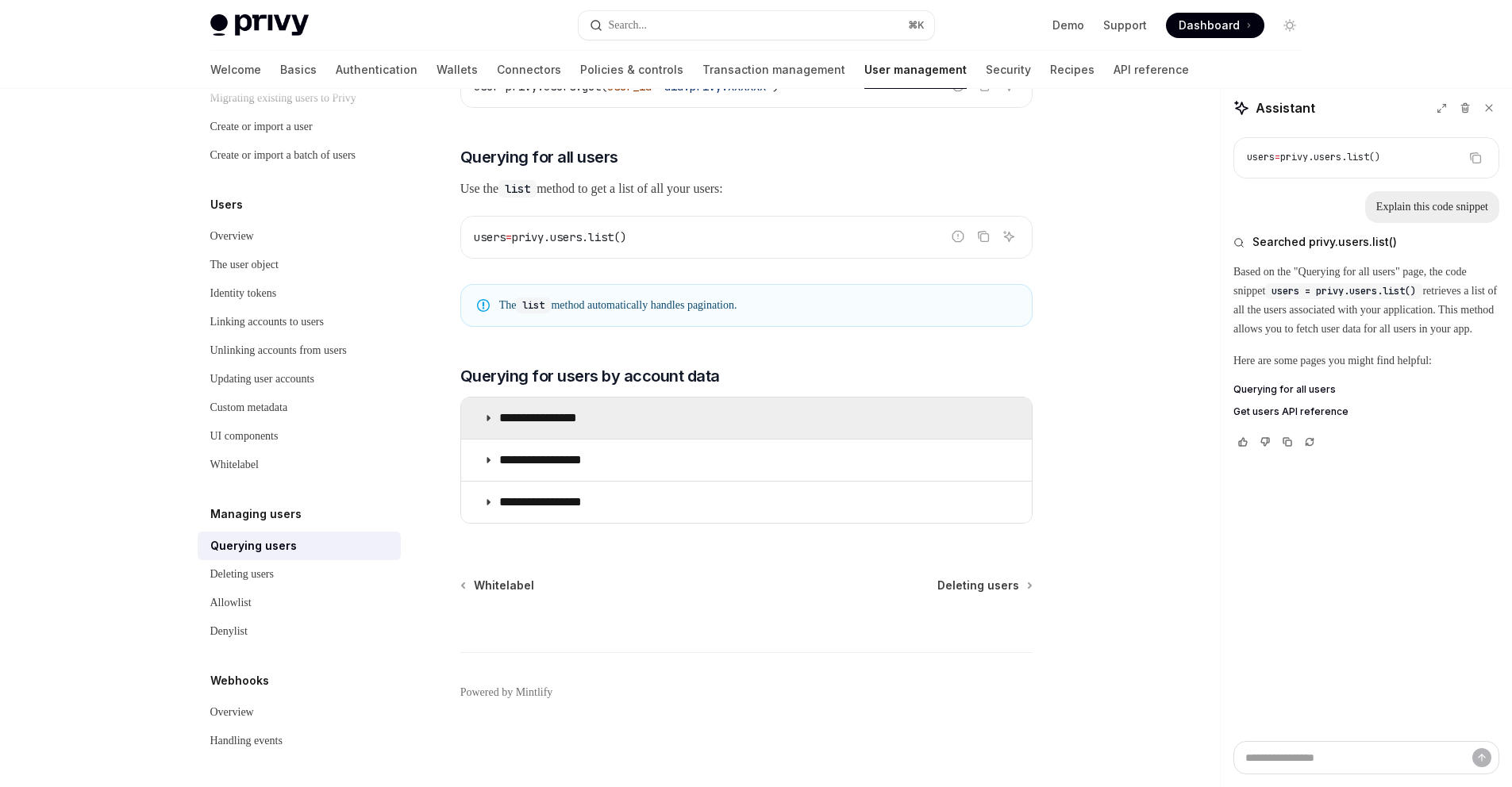
click at [490, 423] on icon at bounding box center [488, 418] width 10 height 10
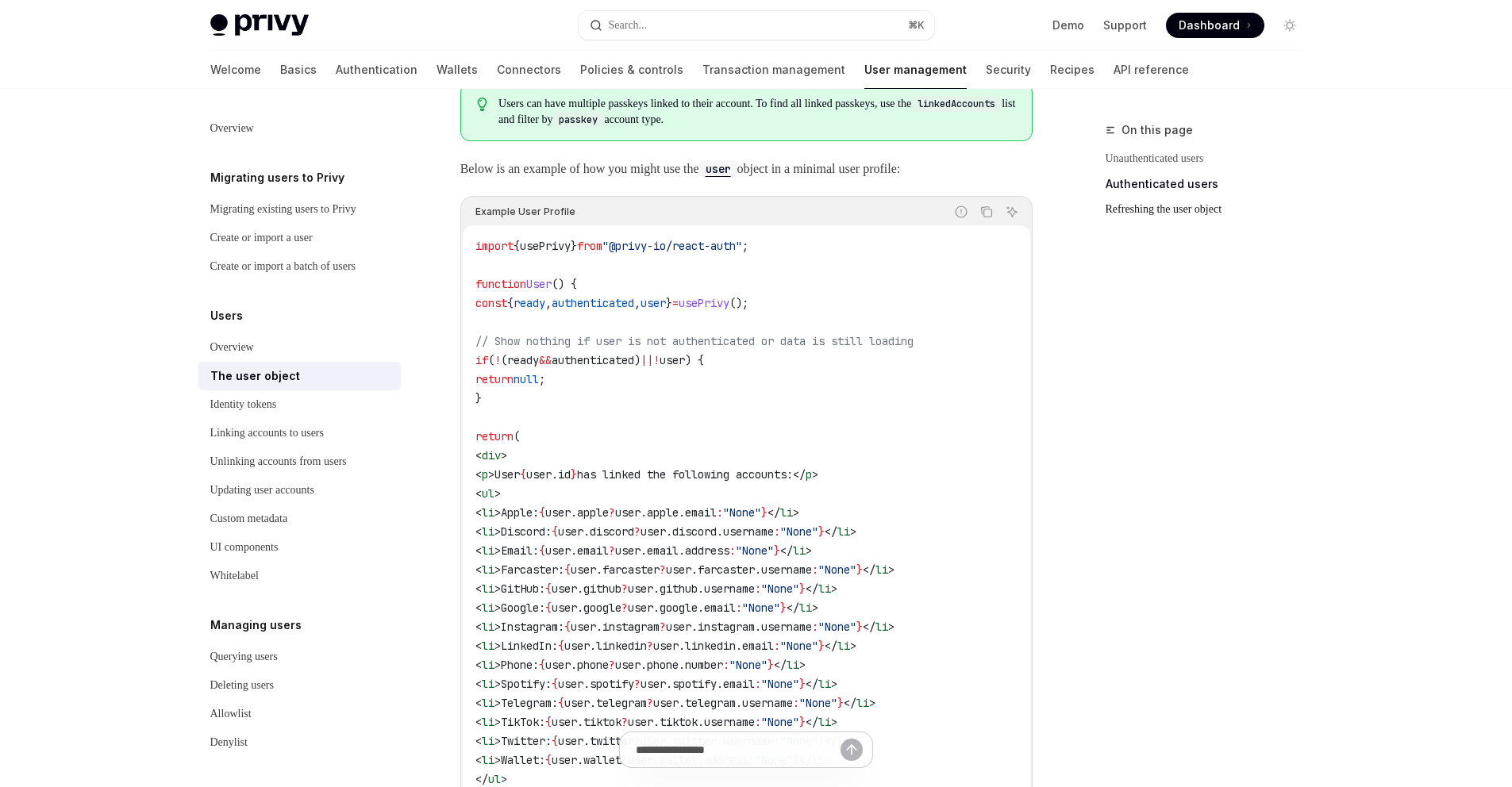
scroll to position [2091, 0]
